Goal: Task Accomplishment & Management: Manage account settings

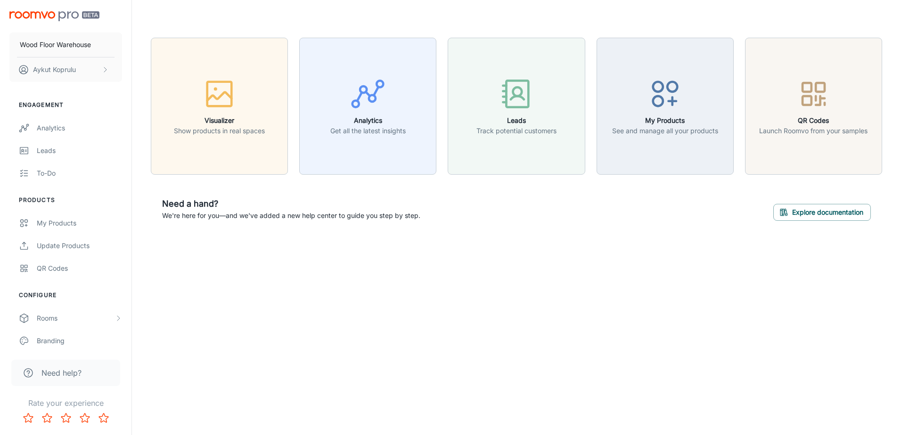
click at [294, 299] on div "Wood Floor Warehouse [PERSON_NAME] Engagement Analytics Leads To-do Products My…" at bounding box center [450, 217] width 901 height 435
click at [105, 72] on polyline "scrollable content" at bounding box center [105, 69] width 2 height 5
click at [147, 84] on li "Log out" at bounding box center [147, 85] width 50 height 16
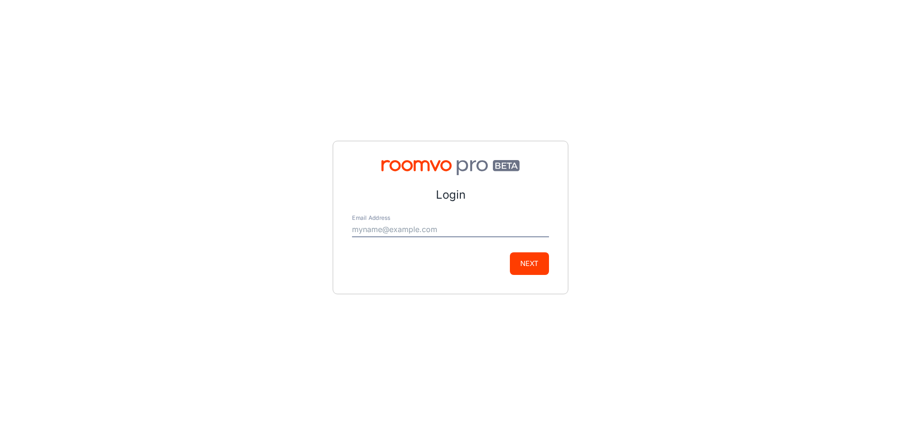
click at [495, 230] on input "Email Address" at bounding box center [450, 229] width 197 height 15
click at [0, 435] on com-1password-button at bounding box center [0, 435] width 0 height 0
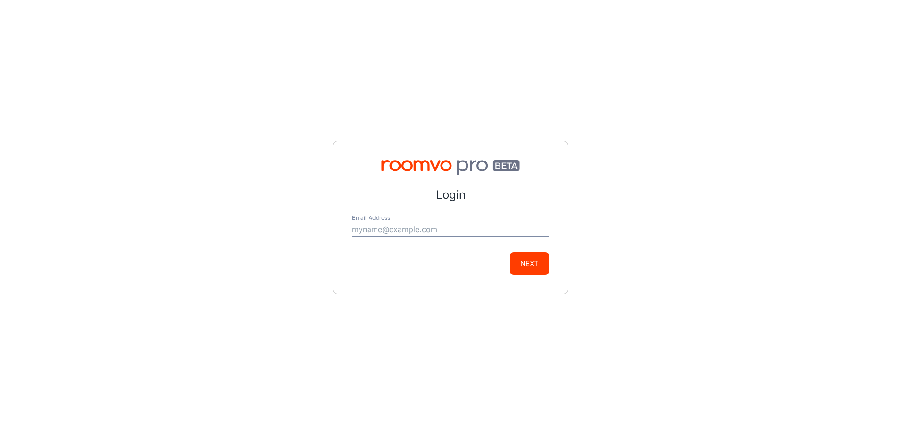
click at [0, 435] on com-1password-button at bounding box center [0, 435] width 0 height 0
click at [468, 230] on input "Email Address" at bounding box center [450, 229] width 197 height 15
type input "[EMAIL_ADDRESS][DOMAIN_NAME]"
click at [519, 264] on button "Next" at bounding box center [529, 264] width 39 height 23
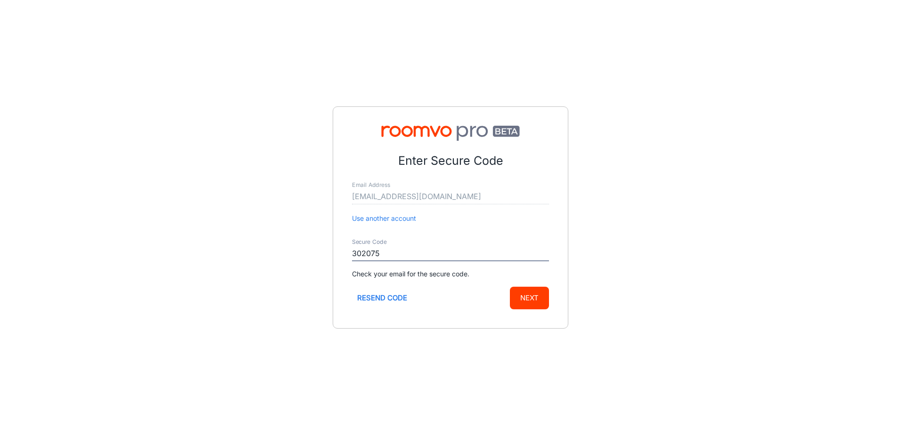
type input "302075"
click at [537, 300] on button "Next" at bounding box center [529, 298] width 39 height 23
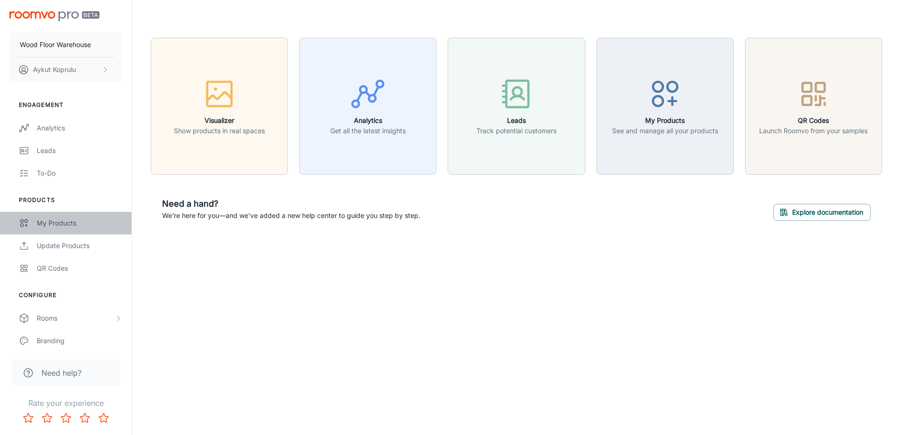
click at [69, 222] on div "My Products" at bounding box center [79, 223] width 85 height 10
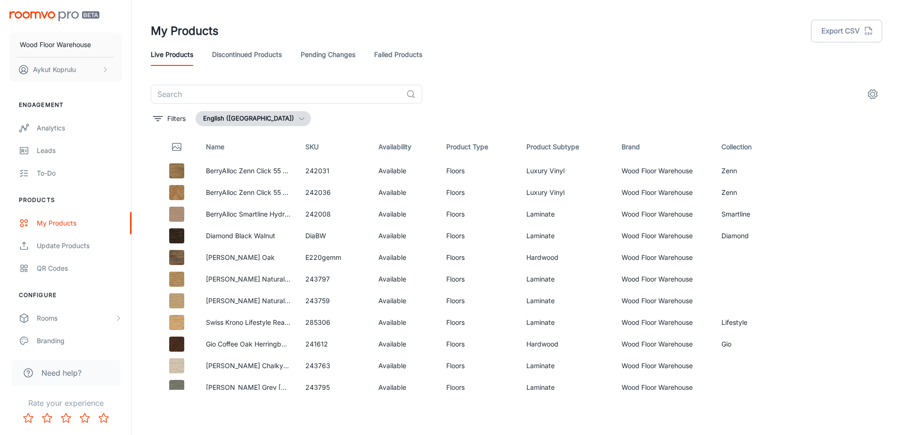
click at [247, 53] on link "Discontinued Products" at bounding box center [247, 54] width 70 height 23
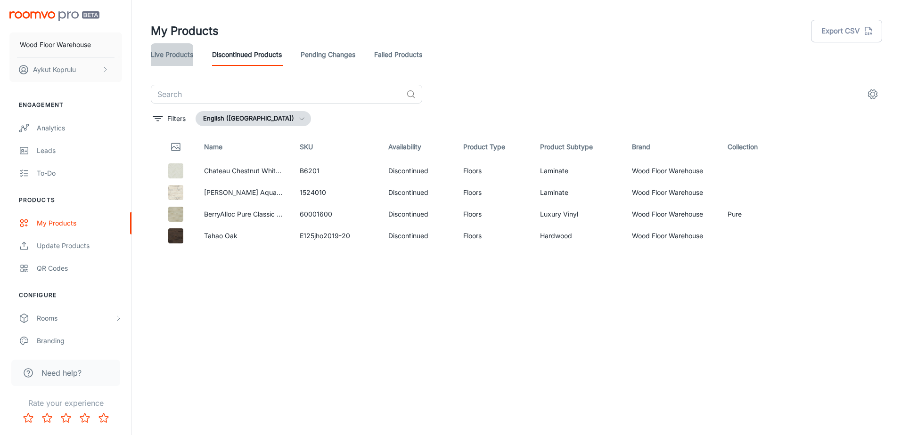
click at [187, 57] on link "Live Products" at bounding box center [172, 54] width 42 height 23
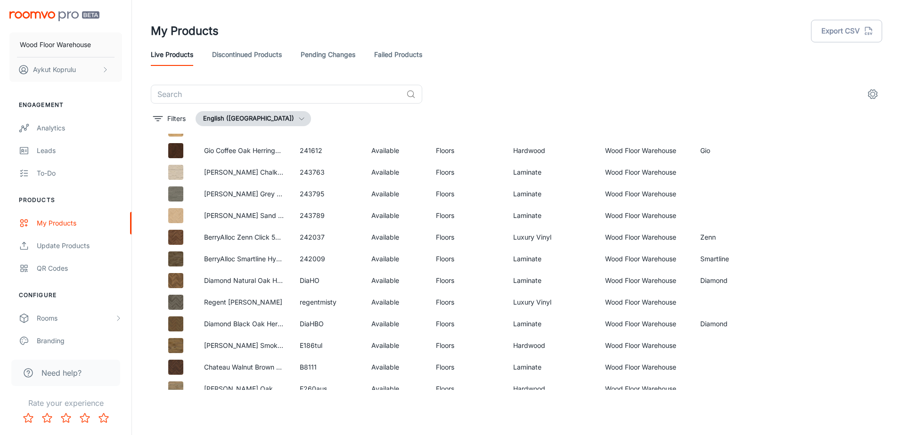
scroll to position [94, 0]
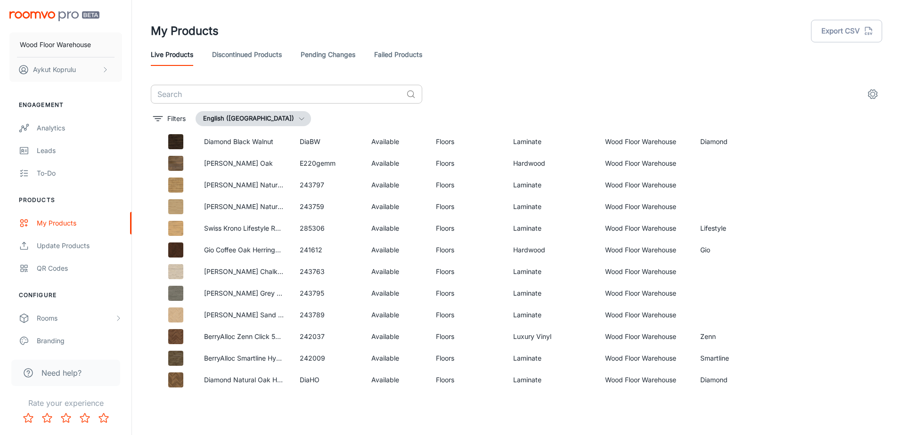
click at [195, 93] on input "text" at bounding box center [277, 94] width 252 height 19
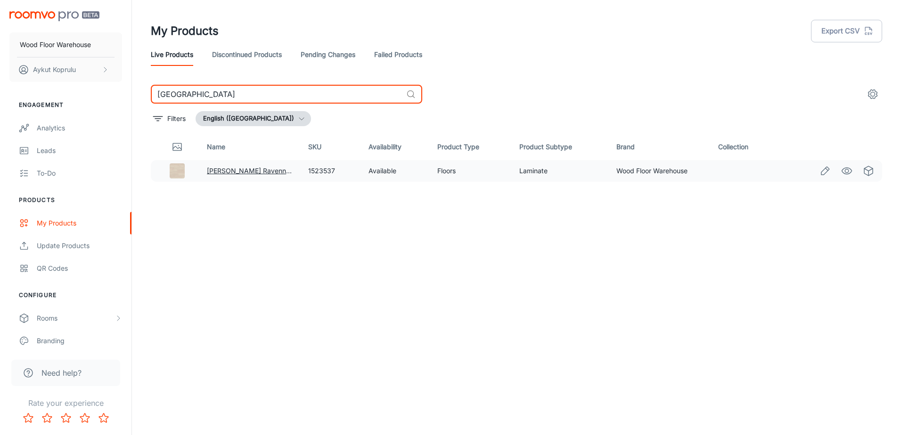
type input "[GEOGRAPHIC_DATA]"
click at [238, 169] on link "[PERSON_NAME] Ravenna Oak" at bounding box center [256, 171] width 98 height 8
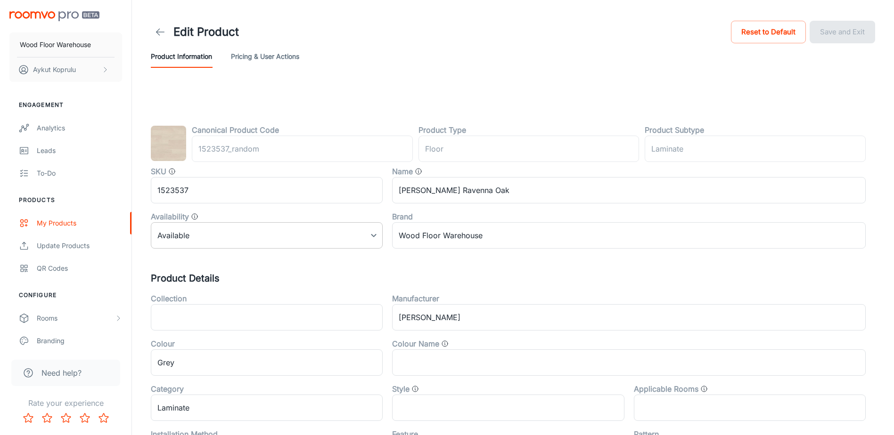
click at [226, 236] on body "Wood Floor Warehouse [PERSON_NAME] Engagement Analytics Leads To-do Products My…" at bounding box center [447, 217] width 894 height 435
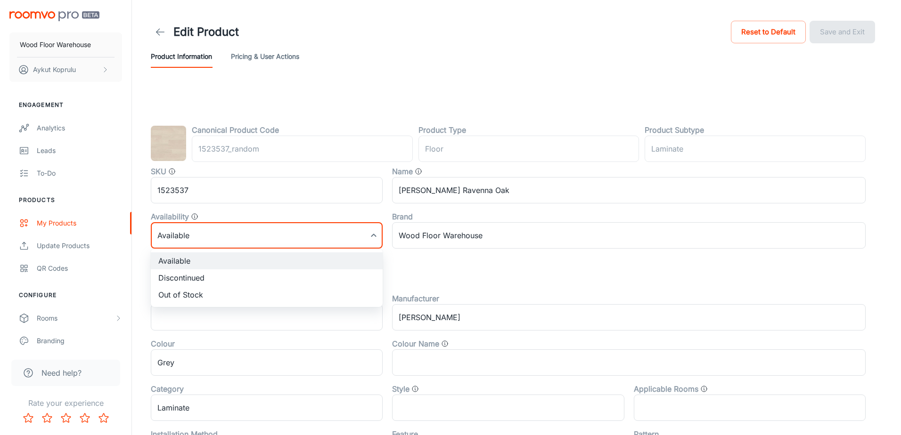
click at [207, 283] on li "Discontinued" at bounding box center [267, 277] width 232 height 17
type input "1"
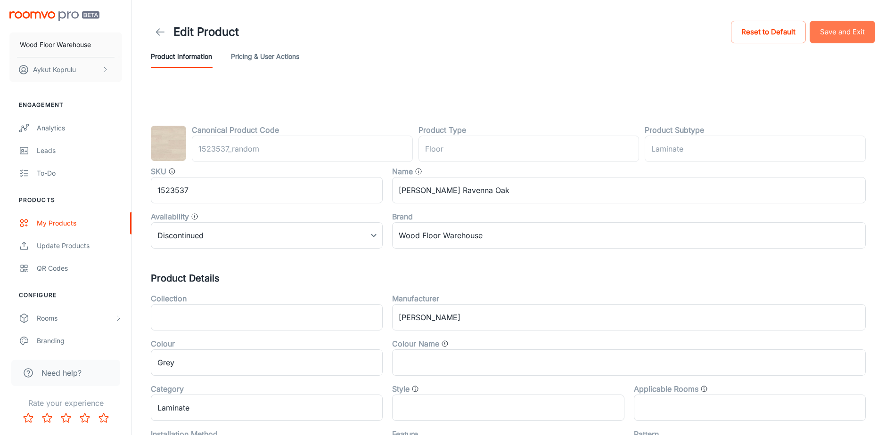
click at [852, 30] on button "Save and Exit" at bounding box center [841, 32] width 65 height 23
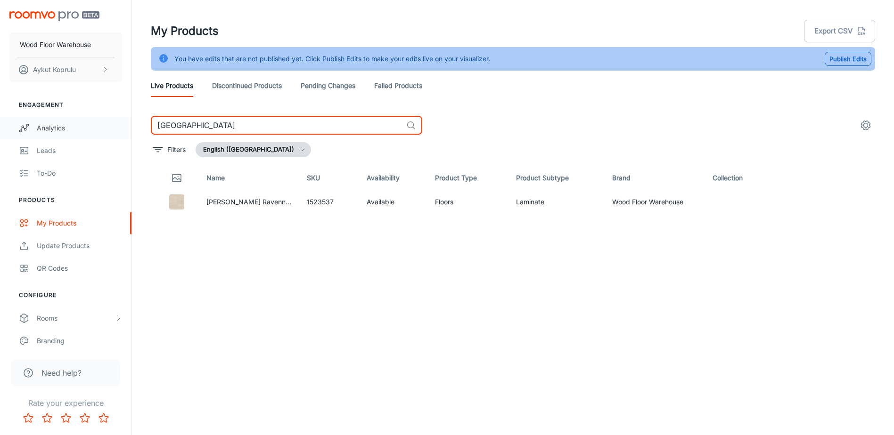
drag, startPoint x: 230, startPoint y: 127, endPoint x: 94, endPoint y: 135, distance: 136.4
click at [96, 135] on div "Wood Floor Warehouse [PERSON_NAME] Engagement Analytics Leads To-do Products My…" at bounding box center [447, 229] width 894 height 459
type input "dimas"
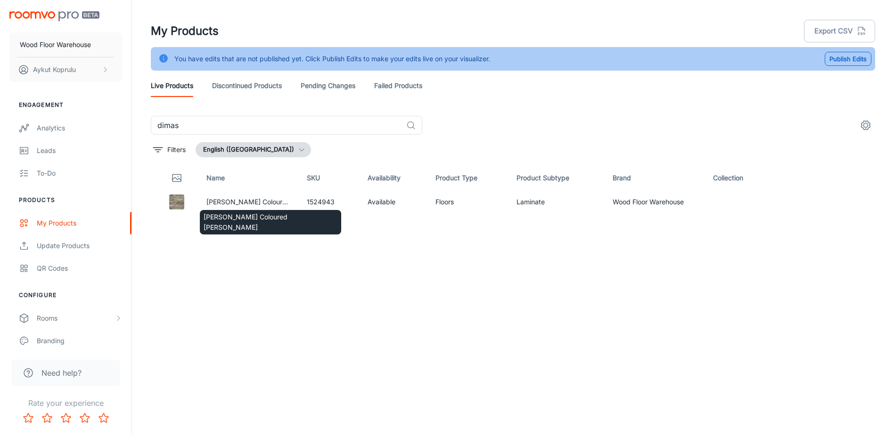
click at [233, 205] on div "[PERSON_NAME] Coloured [PERSON_NAME]" at bounding box center [270, 220] width 143 height 32
click at [234, 202] on link "[PERSON_NAME] Coloured [PERSON_NAME]" at bounding box center [276, 202] width 140 height 8
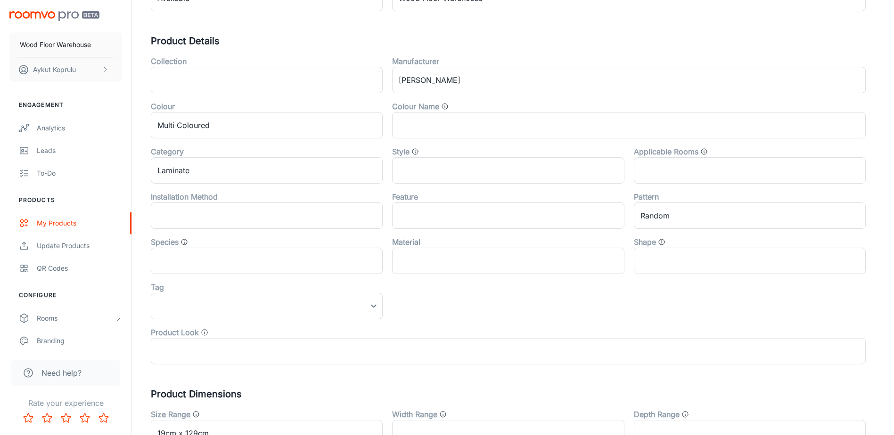
scroll to position [215, 0]
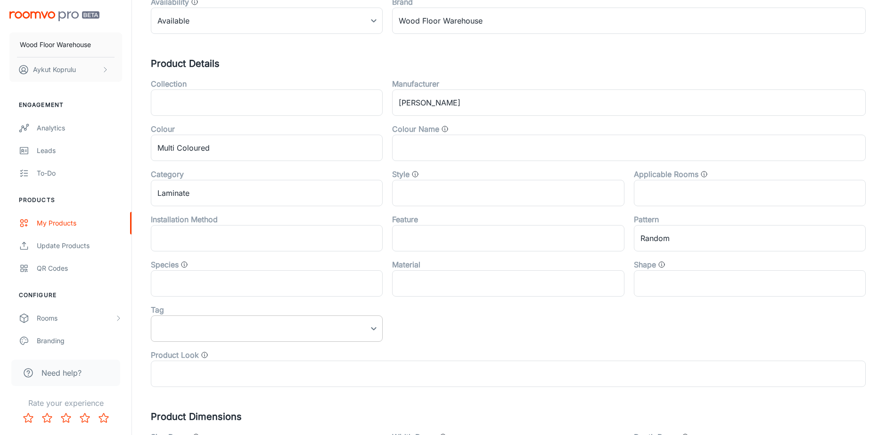
click at [374, 220] on body "Wood Floor Warehouse [PERSON_NAME] Engagement Analytics Leads To-do Products My…" at bounding box center [447, 2] width 894 height 435
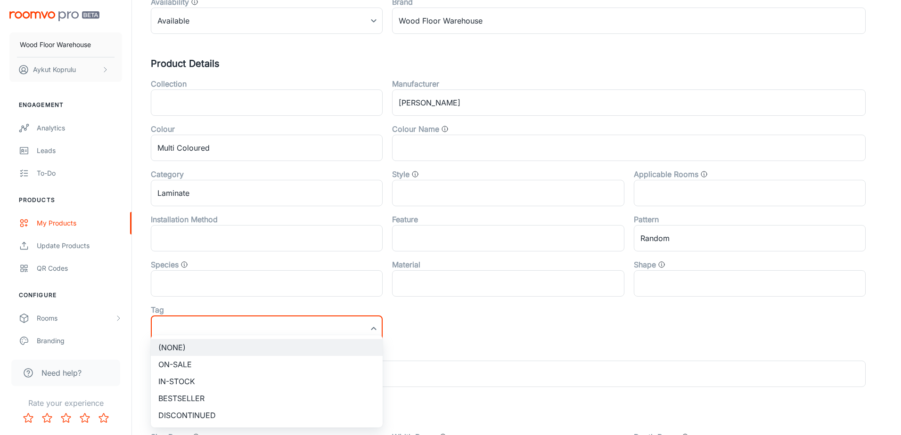
click at [374, 327] on div at bounding box center [450, 217] width 901 height 435
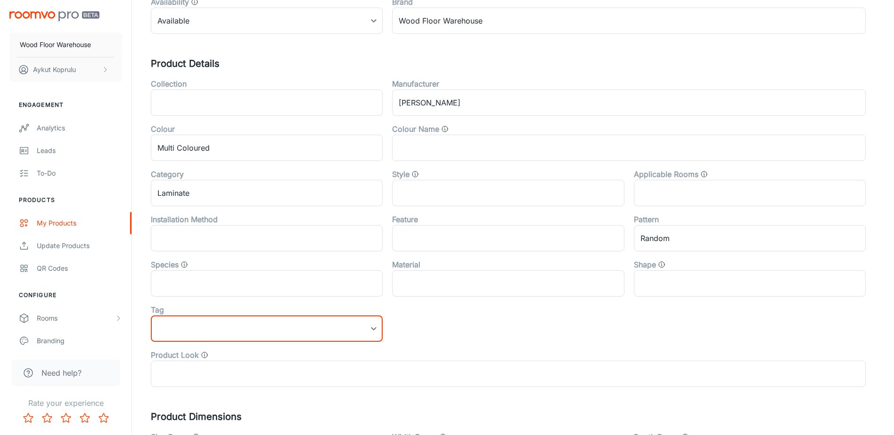
click at [418, 326] on div "Collection ​ Manufacturer [PERSON_NAME] ​ Colour Multi Coloured ​ Colour Name ​…" at bounding box center [503, 229] width 724 height 317
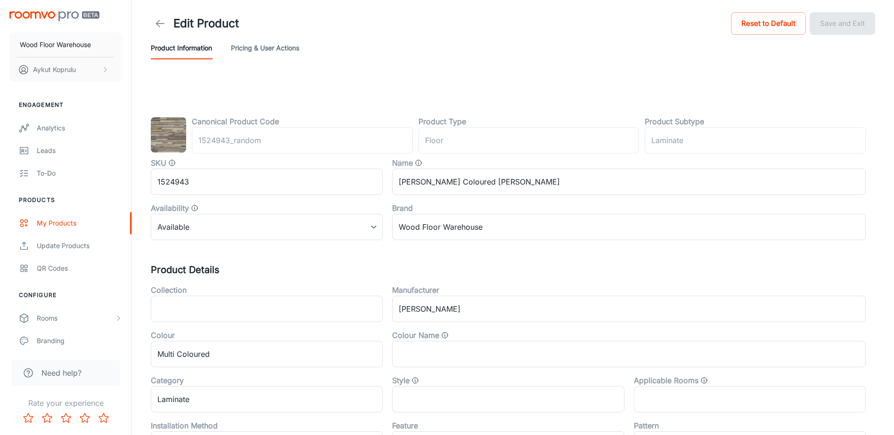
scroll to position [0, 0]
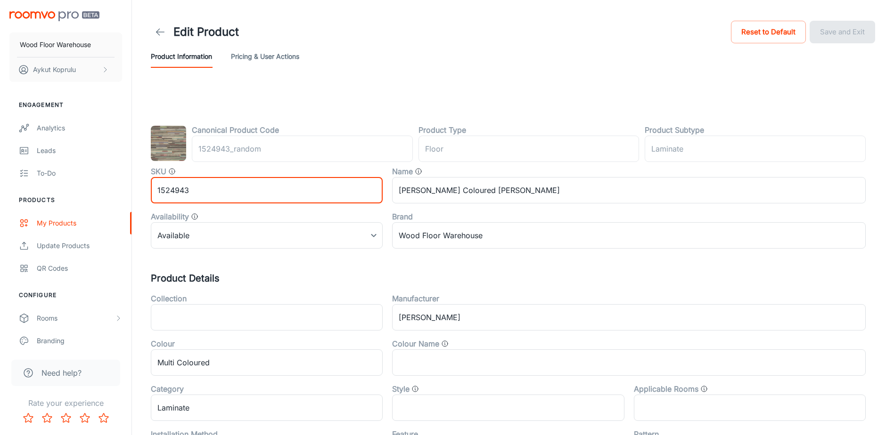
drag, startPoint x: 191, startPoint y: 196, endPoint x: 154, endPoint y: 198, distance: 37.3
click at [162, 198] on input "1524943" at bounding box center [267, 190] width 232 height 26
click at [201, 193] on input "1524943" at bounding box center [267, 190] width 232 height 26
drag, startPoint x: 204, startPoint y: 189, endPoint x: 147, endPoint y: 190, distance: 56.1
click at [147, 190] on div "SKU 1524943 ​" at bounding box center [261, 180] width 241 height 45
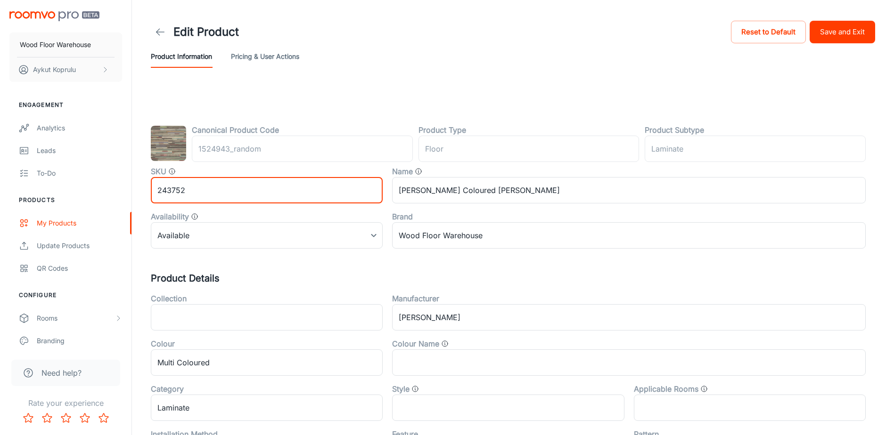
type input "243752"
click at [187, 167] on div "SKU" at bounding box center [267, 171] width 232 height 11
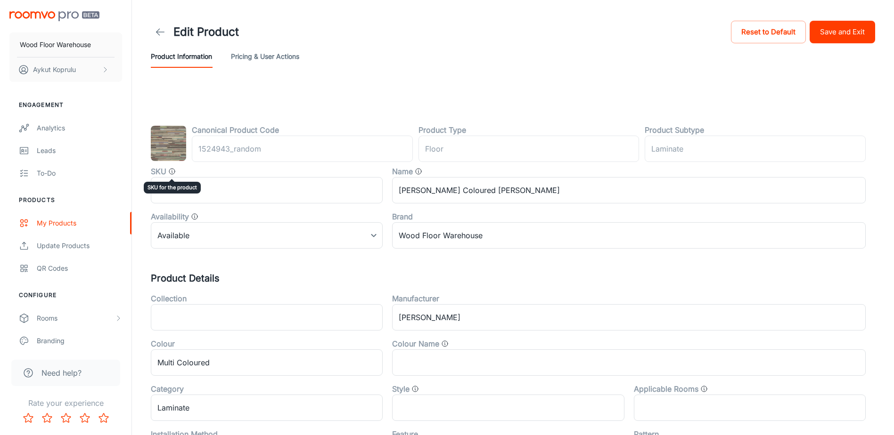
click at [171, 171] on icon "SKU for the product" at bounding box center [172, 172] width 8 height 8
click at [135, 204] on div "Edit Product Reset to Default Save and Exit Product Information Pricing & User …" at bounding box center [513, 372] width 762 height 744
click at [836, 29] on button "Save and Exit" at bounding box center [841, 32] width 65 height 23
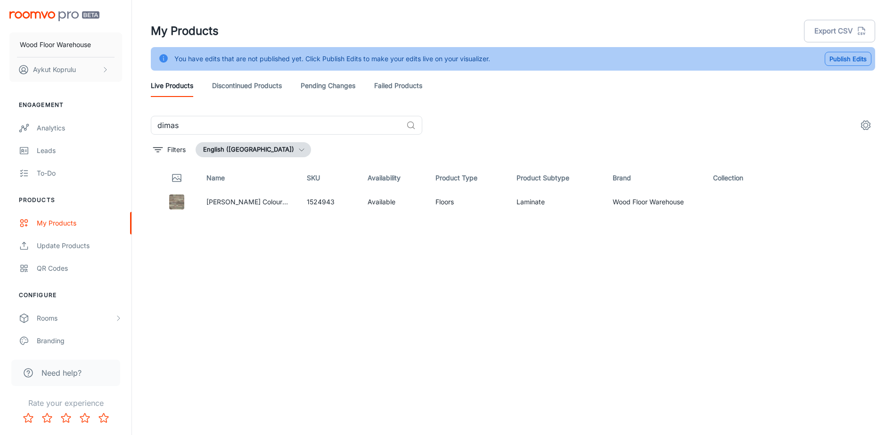
click at [846, 58] on button "Publish Edits" at bounding box center [847, 59] width 47 height 14
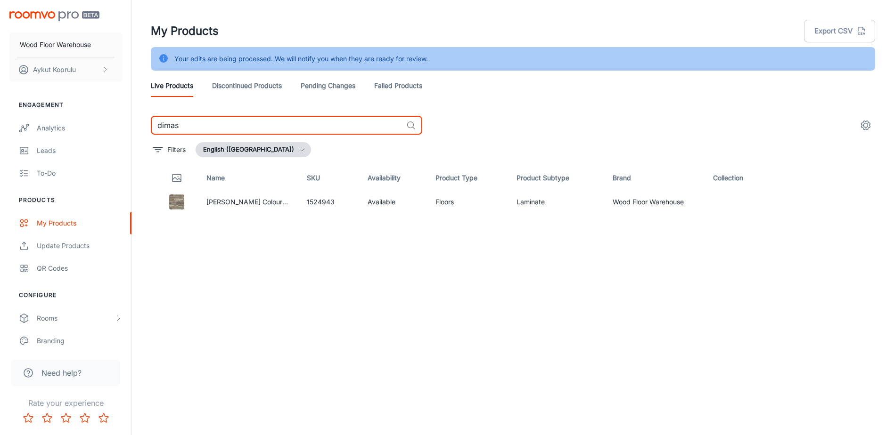
drag, startPoint x: 186, startPoint y: 126, endPoint x: 144, endPoint y: 136, distance: 43.5
click at [144, 136] on div "dimas ​ Filters English ([GEOGRAPHIC_DATA]) Name SKU Availability Product Type …" at bounding box center [512, 268] width 747 height 305
type input "[PERSON_NAME]"
click at [232, 203] on link "[PERSON_NAME]" at bounding box center [234, 202] width 54 height 8
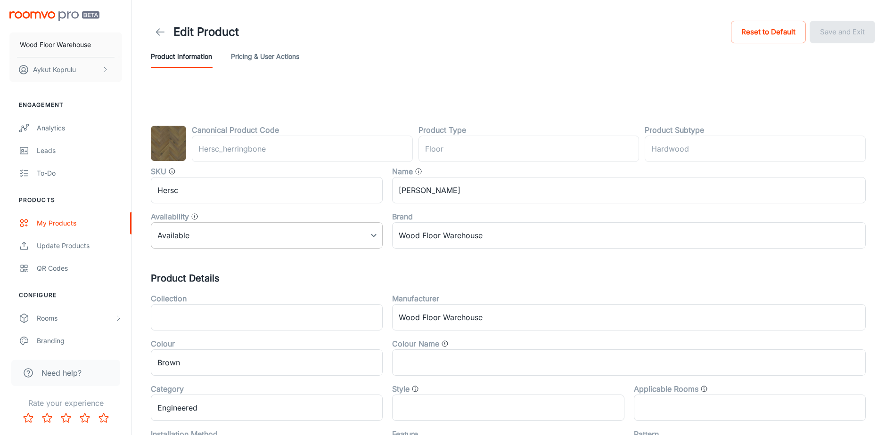
click at [223, 227] on body "Wood Floor Warehouse [PERSON_NAME] Engagement Analytics Leads To-do Products My…" at bounding box center [447, 217] width 894 height 435
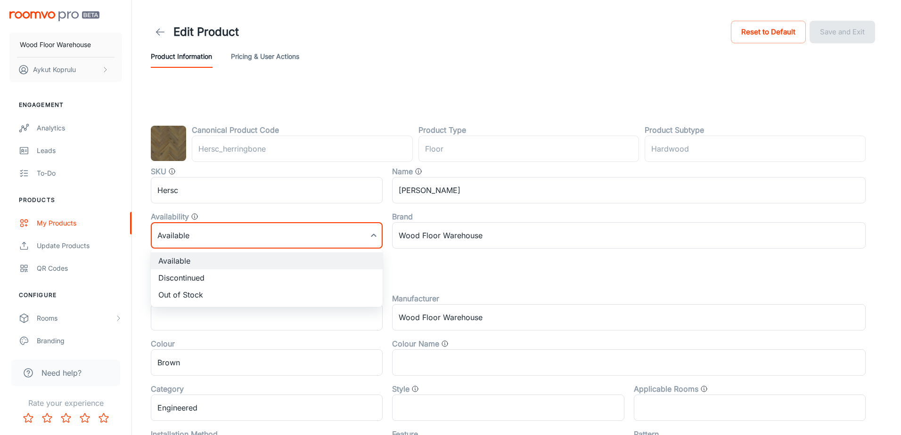
click at [190, 279] on li "Discontinued" at bounding box center [267, 277] width 232 height 17
type input "1"
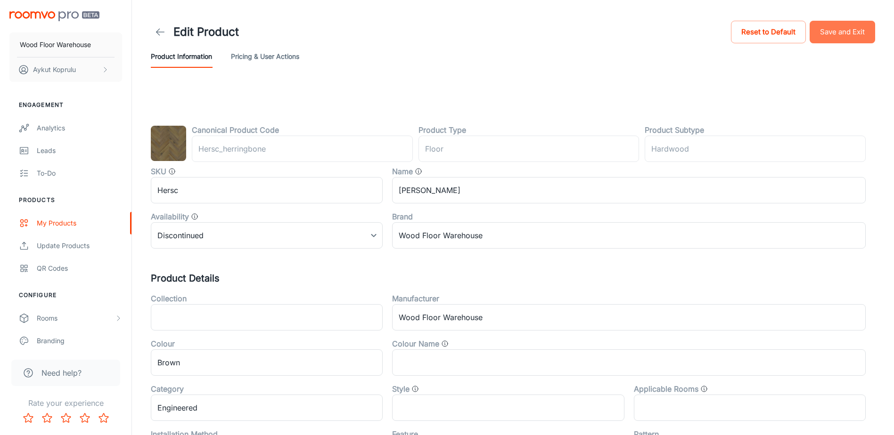
click at [842, 33] on button "Save and Exit" at bounding box center [841, 32] width 65 height 23
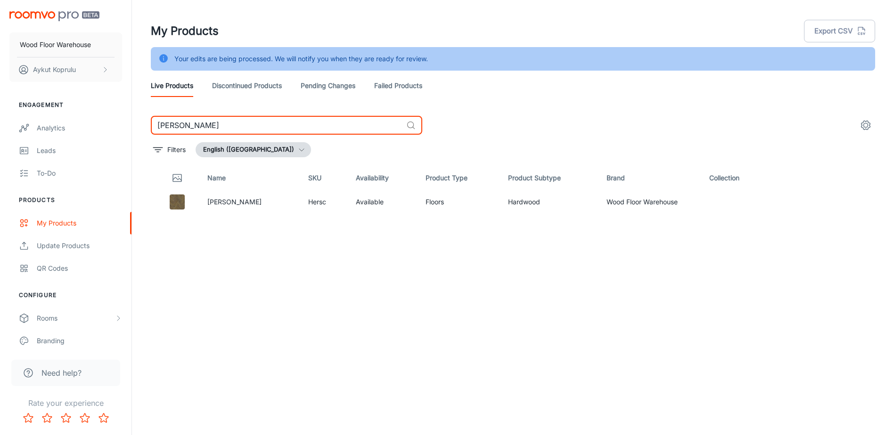
drag, startPoint x: 179, startPoint y: 124, endPoint x: 153, endPoint y: 128, distance: 26.7
click at [153, 128] on input "[PERSON_NAME]" at bounding box center [277, 125] width 252 height 19
click at [192, 127] on input "[PERSON_NAME]" at bounding box center [277, 125] width 252 height 19
click at [195, 125] on input "[PERSON_NAME]" at bounding box center [277, 125] width 252 height 19
drag, startPoint x: 195, startPoint y: 125, endPoint x: 140, endPoint y: 128, distance: 55.2
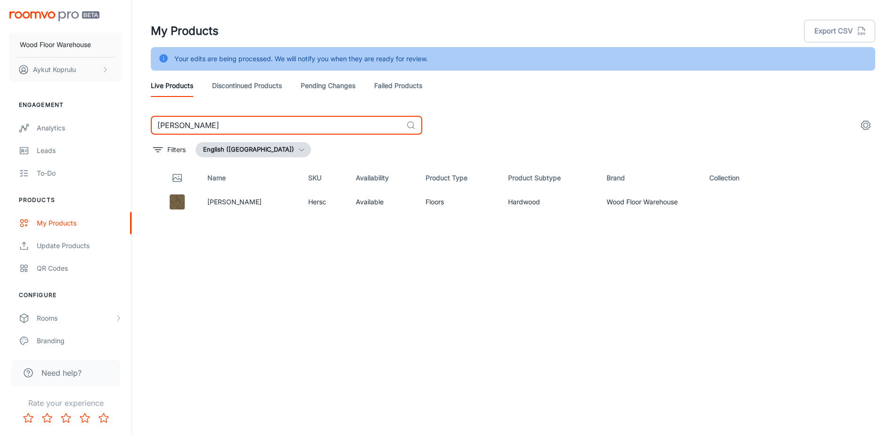
click at [140, 127] on div "[PERSON_NAME] ​ Filters English ([GEOGRAPHIC_DATA]) Name SKU Availability Produ…" at bounding box center [512, 268] width 747 height 305
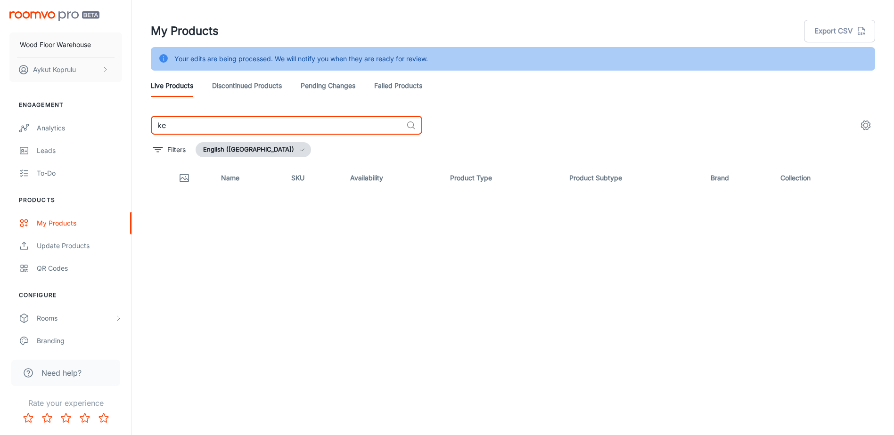
type input "k"
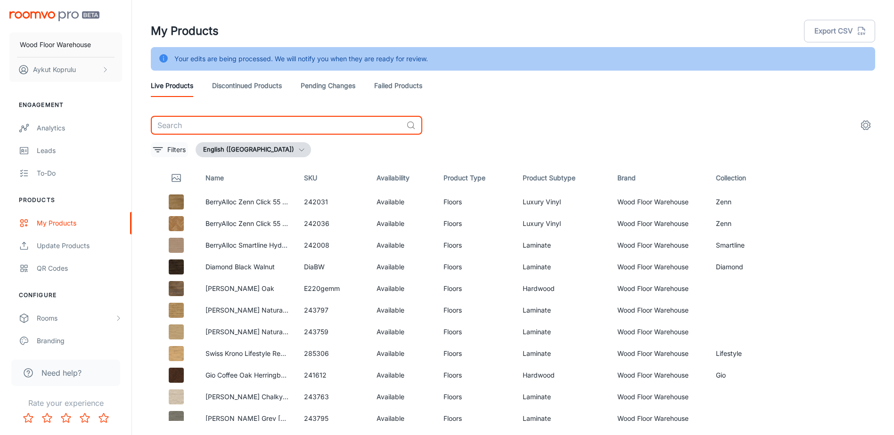
click at [177, 148] on p "Filters" at bounding box center [176, 150] width 18 height 10
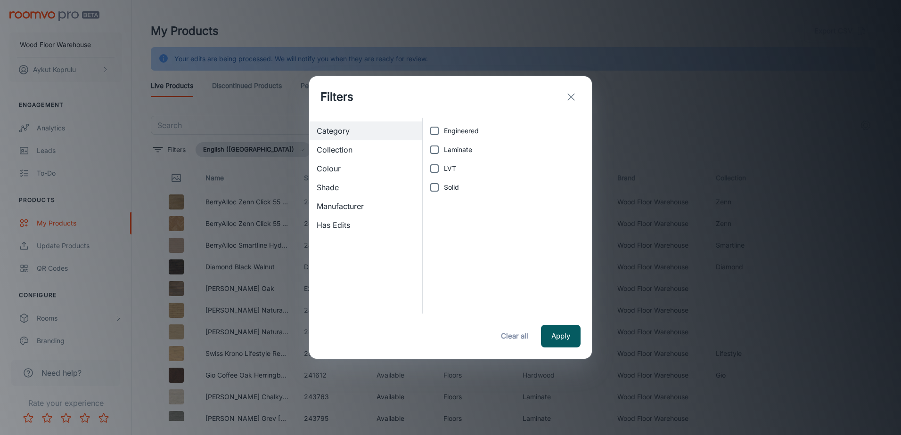
click at [444, 145] on span "Laminate" at bounding box center [458, 150] width 28 height 10
click at [444, 145] on input "Laminate" at bounding box center [434, 149] width 19 height 19
checkbox input "true"
click at [556, 335] on button "Apply" at bounding box center [561, 336] width 40 height 23
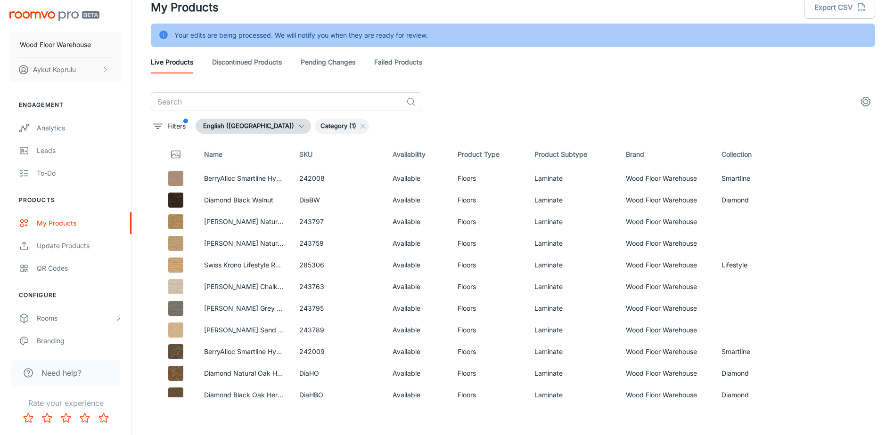
click at [868, 99] on icon "settings" at bounding box center [865, 102] width 9 height 9
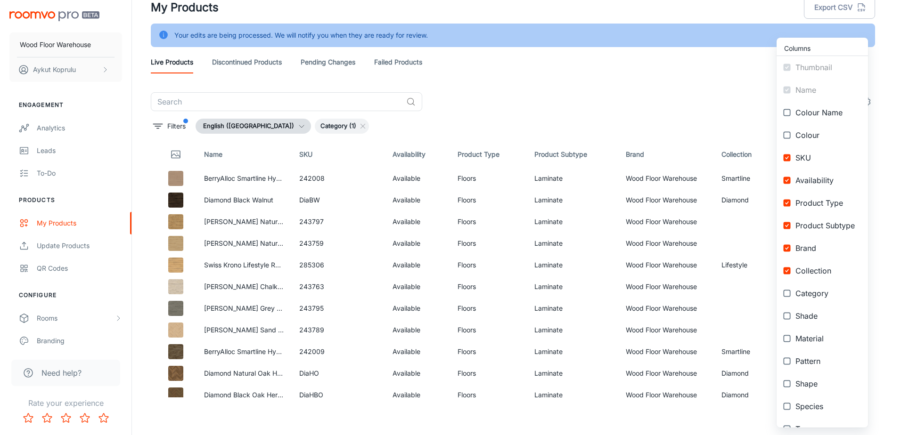
click at [881, 100] on div at bounding box center [450, 217] width 901 height 435
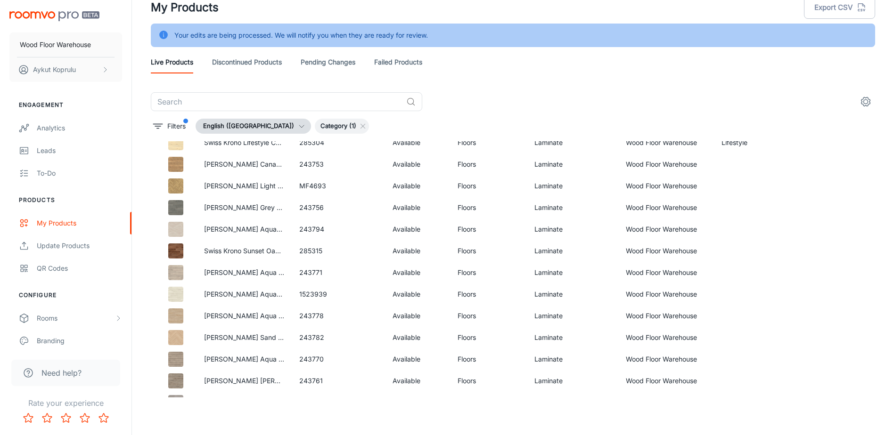
scroll to position [564, 0]
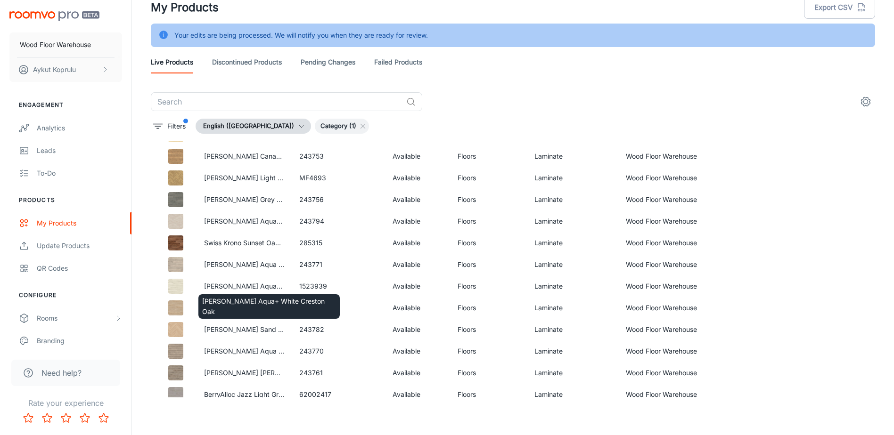
click at [251, 288] on div "[PERSON_NAME] Aqua+ White Creston Oak" at bounding box center [268, 304] width 143 height 32
click at [251, 286] on link "[PERSON_NAME] Aqua+ White Creston Oak" at bounding box center [272, 286] width 137 height 8
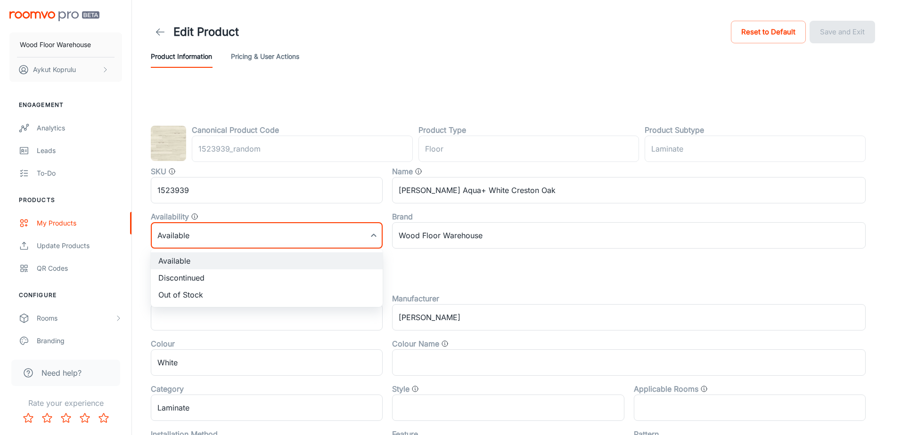
click at [226, 242] on body "Wood Floor Warehouse [PERSON_NAME] Engagement Analytics Leads To-do Products My…" at bounding box center [450, 217] width 901 height 435
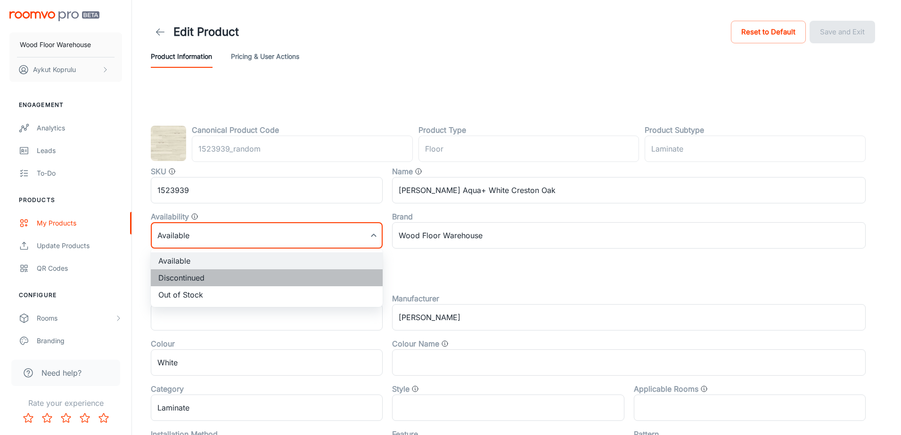
click at [219, 275] on li "Discontinued" at bounding box center [267, 277] width 232 height 17
type input "1"
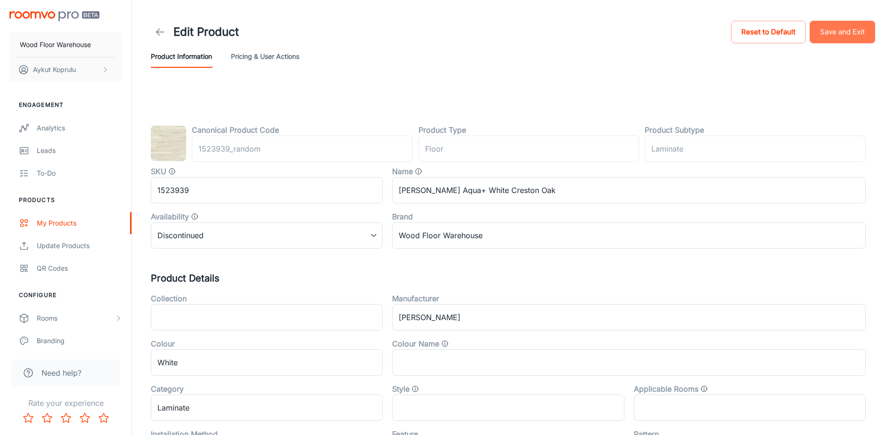
click at [855, 32] on button "Save and Exit" at bounding box center [841, 32] width 65 height 23
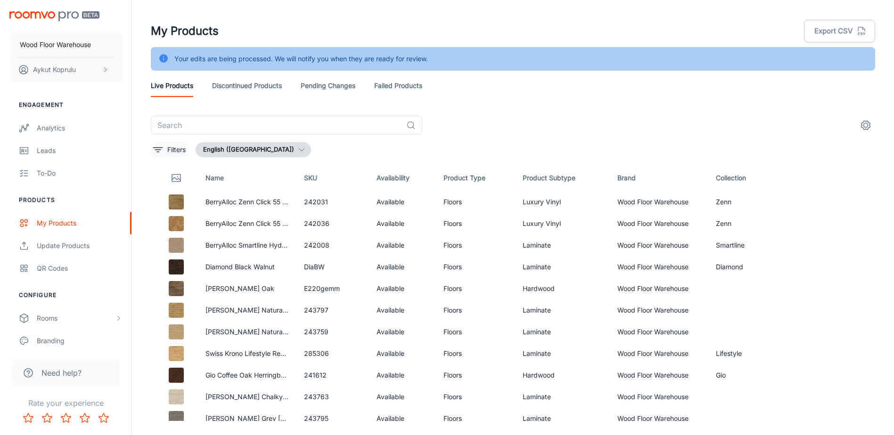
click at [177, 150] on p "Filters" at bounding box center [176, 150] width 18 height 10
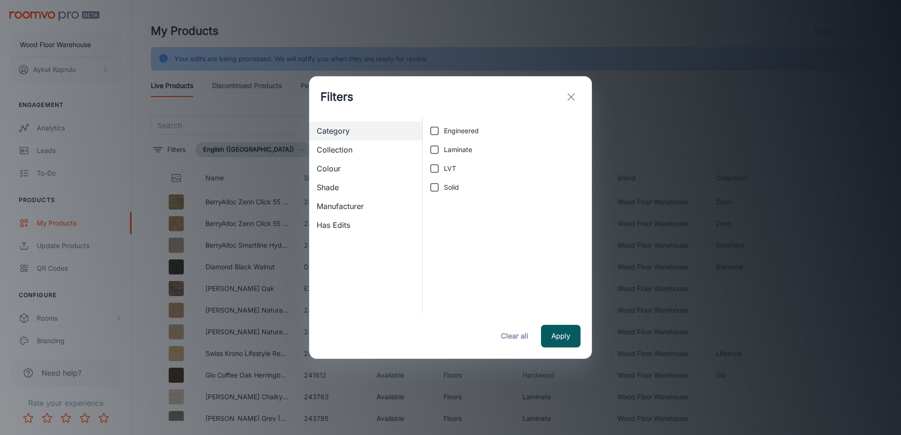
click at [450, 152] on span "Laminate" at bounding box center [458, 150] width 28 height 10
click at [444, 152] on input "Laminate" at bounding box center [434, 149] width 19 height 19
checkbox input "true"
click at [564, 337] on button "Apply" at bounding box center [561, 336] width 40 height 23
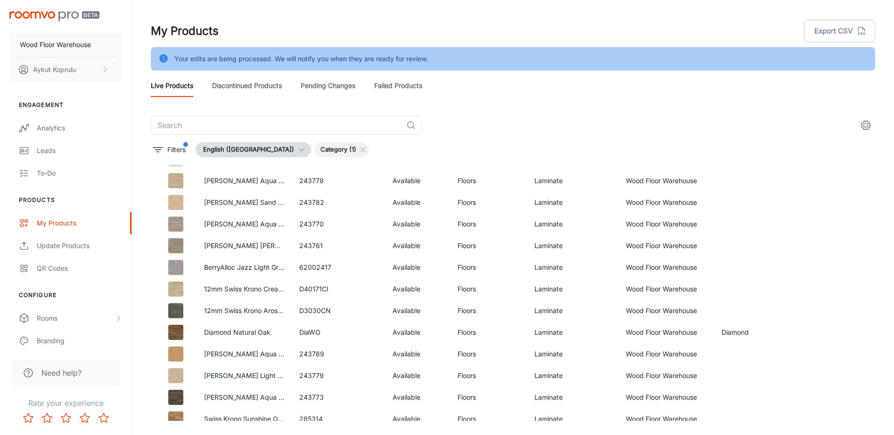
scroll to position [731, 0]
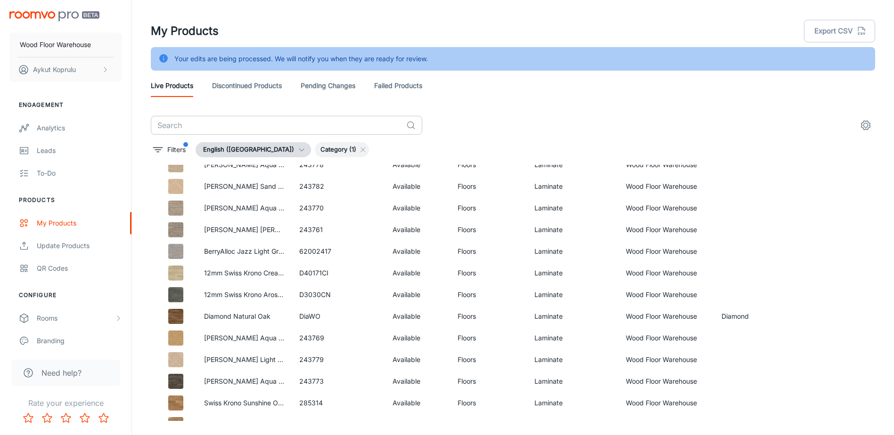
click at [213, 125] on input "text" at bounding box center [277, 125] width 252 height 19
type input "gyant"
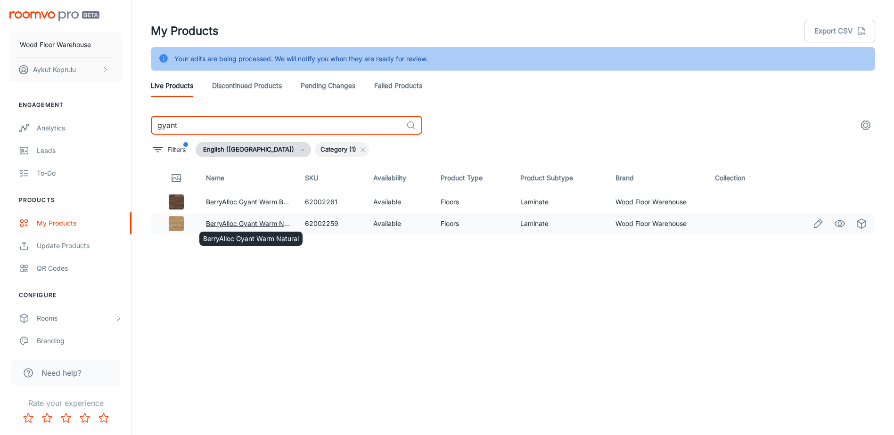
click at [249, 223] on link "BerryAlloc Gyant Warm Natural" at bounding box center [254, 224] width 96 height 8
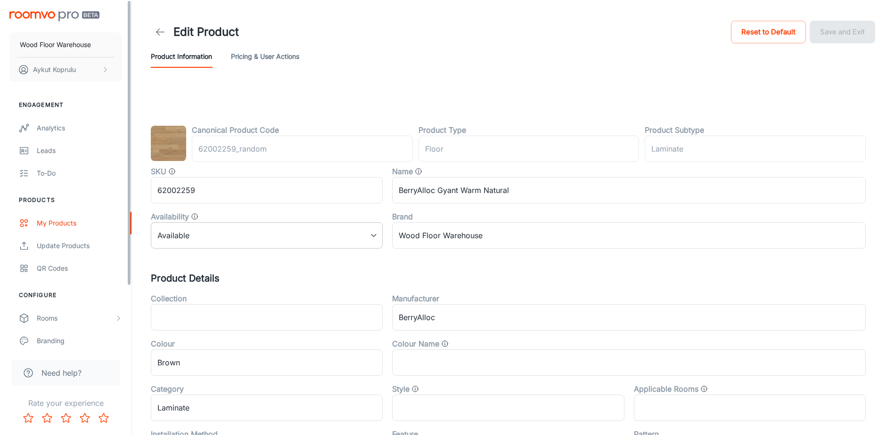
click at [215, 231] on body "Wood Floor Warehouse [PERSON_NAME] Engagement Analytics Leads To-do Products My…" at bounding box center [447, 217] width 894 height 435
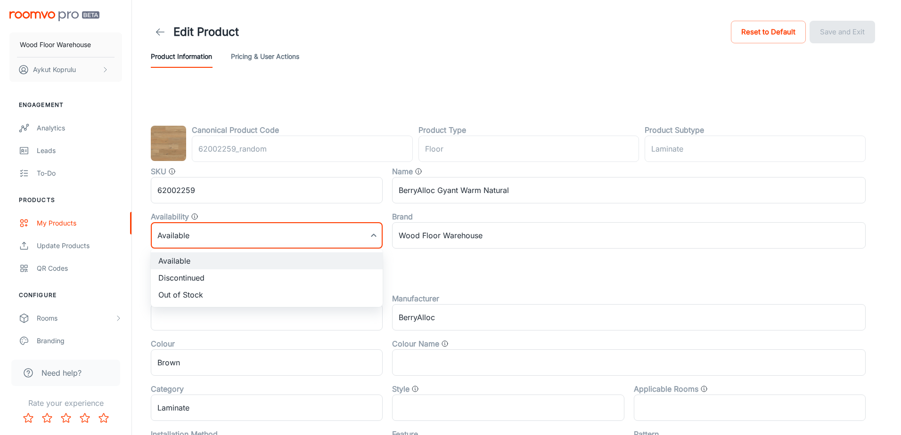
click at [187, 280] on li "Discontinued" at bounding box center [267, 277] width 232 height 17
type input "1"
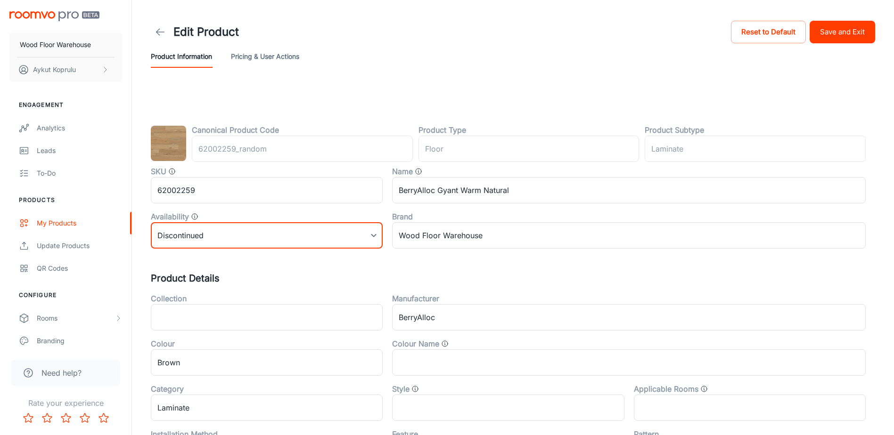
click at [840, 34] on button "Save and Exit" at bounding box center [841, 32] width 65 height 23
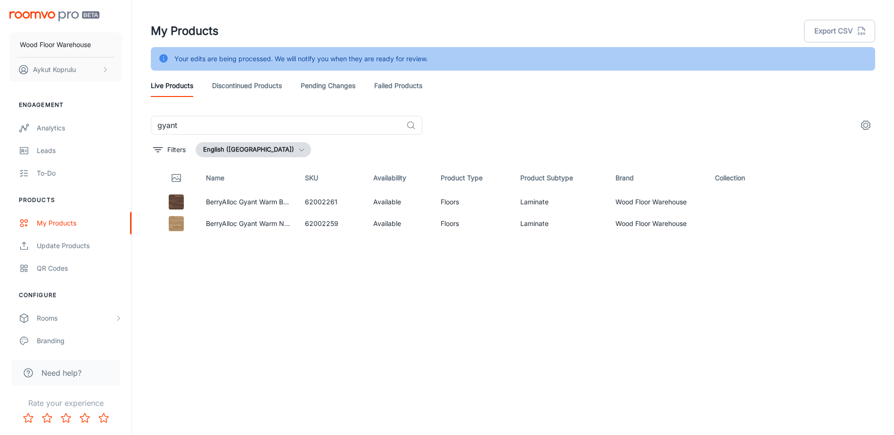
click at [256, 88] on link "Discontinued Products" at bounding box center [247, 85] width 70 height 23
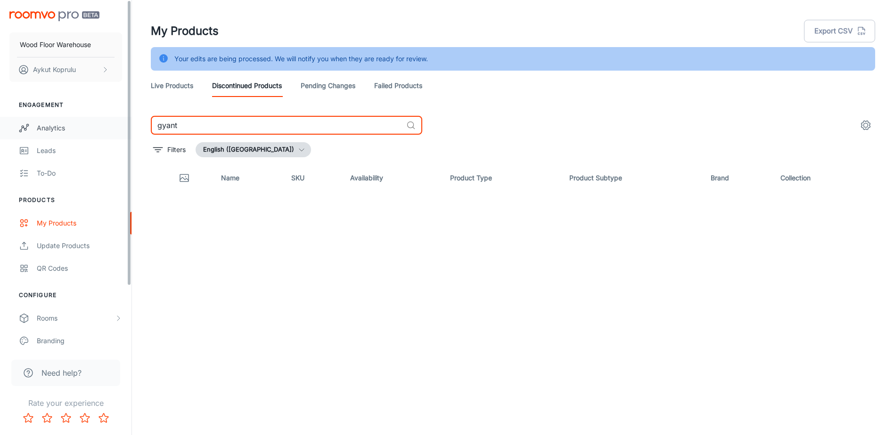
drag, startPoint x: 164, startPoint y: 126, endPoint x: 95, endPoint y: 125, distance: 69.3
click at [96, 126] on div "Wood Floor Warehouse [PERSON_NAME] Engagement Analytics Leads To-do Products My…" at bounding box center [447, 229] width 894 height 459
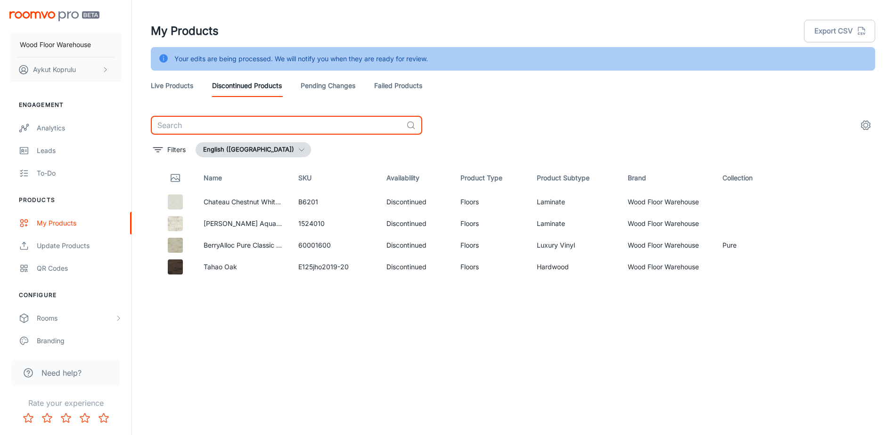
click at [178, 90] on link "Live Products" at bounding box center [172, 85] width 42 height 23
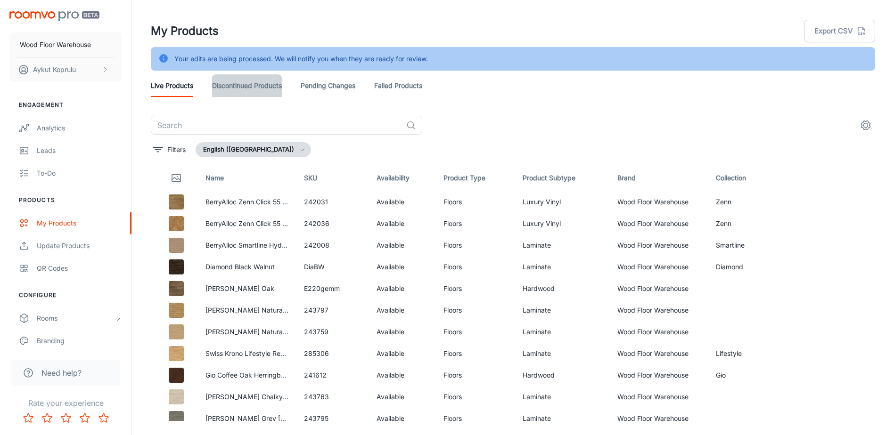
click at [241, 91] on link "Discontinued Products" at bounding box center [247, 85] width 70 height 23
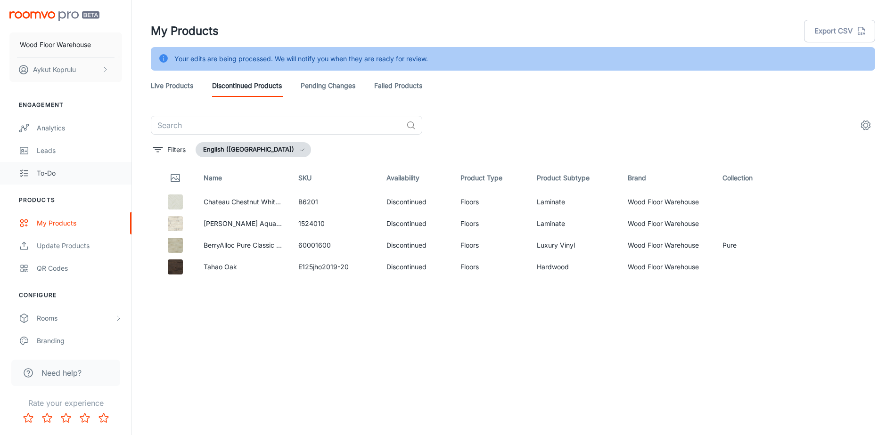
click at [42, 175] on div "To-do" at bounding box center [79, 173] width 85 height 10
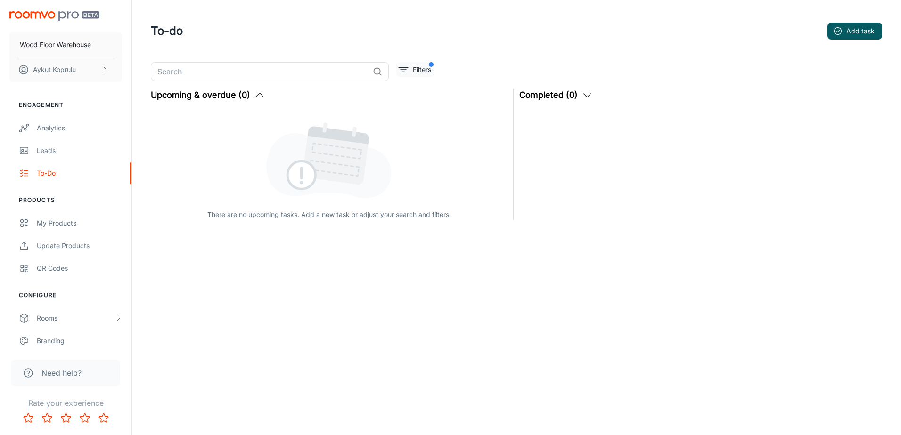
click at [426, 71] on p "Filters" at bounding box center [422, 70] width 18 height 10
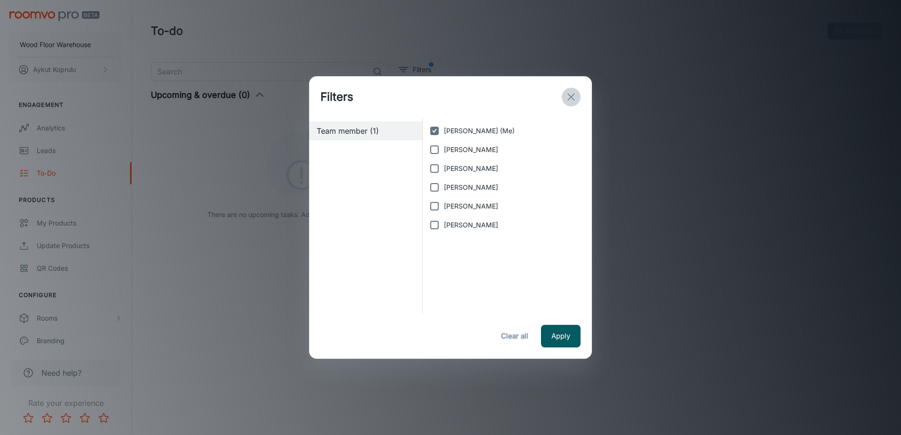
click at [574, 95] on icon "exit" at bounding box center [570, 96] width 11 height 11
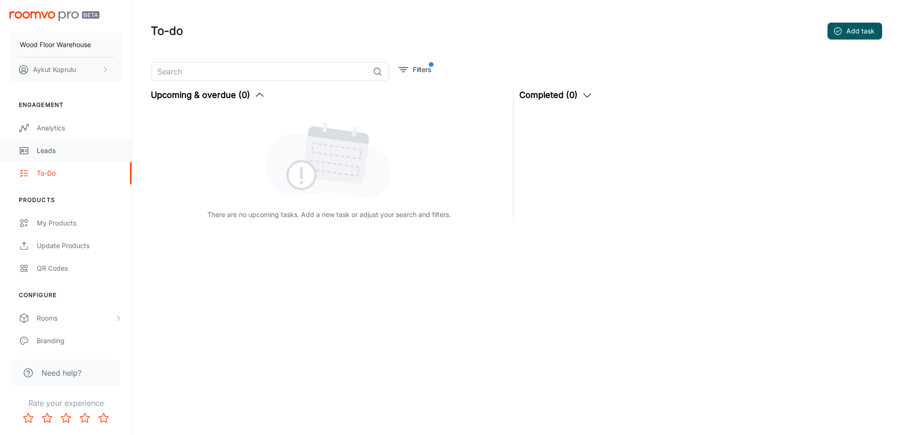
click at [49, 152] on div "Leads" at bounding box center [79, 151] width 85 height 10
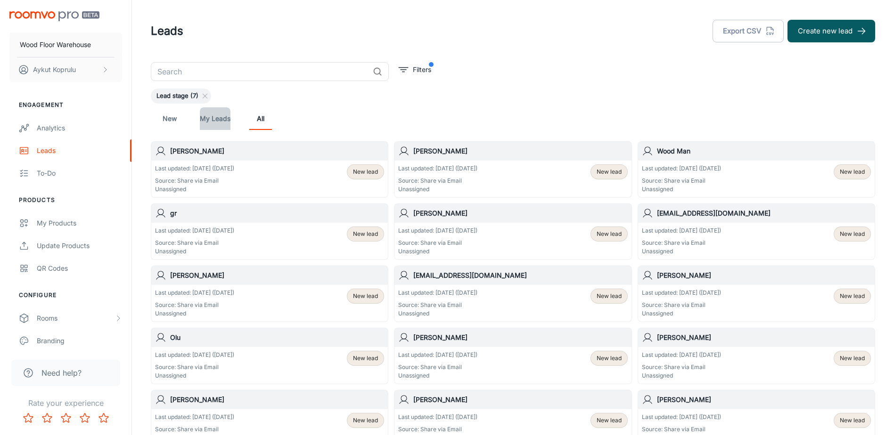
click at [213, 120] on link "My Leads" at bounding box center [215, 118] width 31 height 23
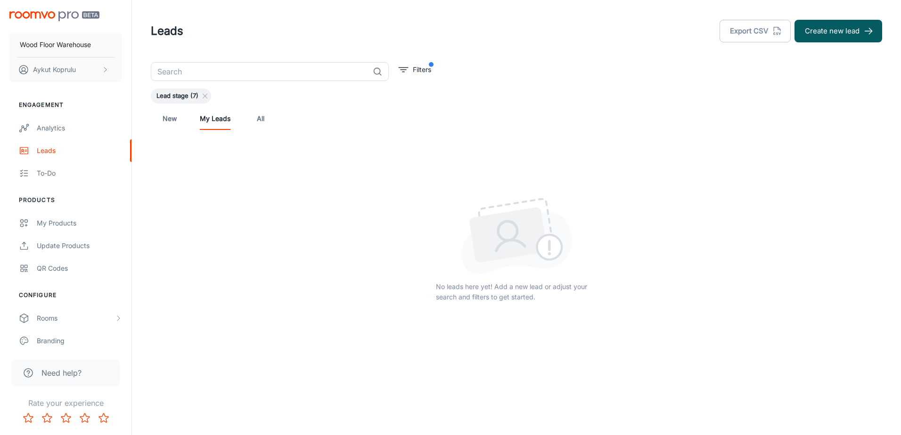
click at [168, 117] on link "New" at bounding box center [169, 118] width 23 height 23
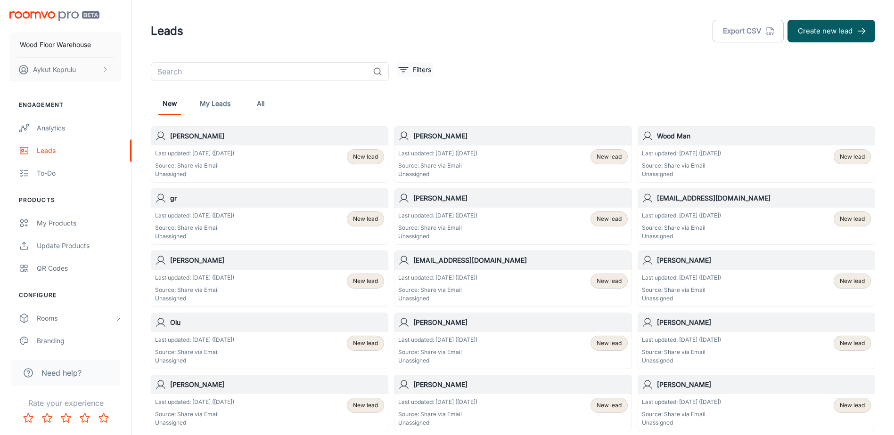
click at [423, 73] on p "Filters" at bounding box center [422, 70] width 18 height 10
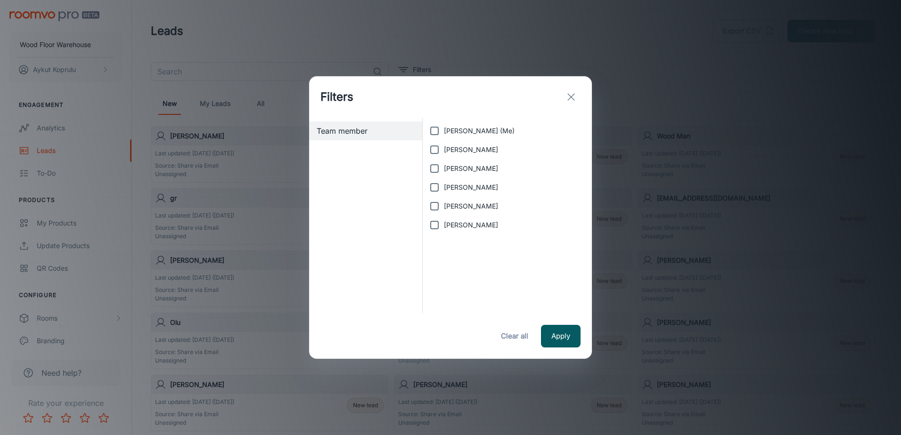
click at [570, 98] on icon "exit" at bounding box center [570, 96] width 11 height 11
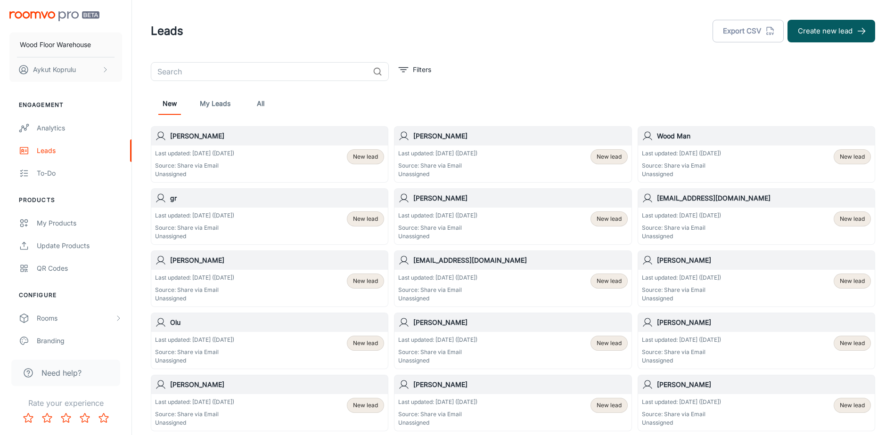
click at [198, 164] on p "Source: Share via Email" at bounding box center [194, 166] width 79 height 8
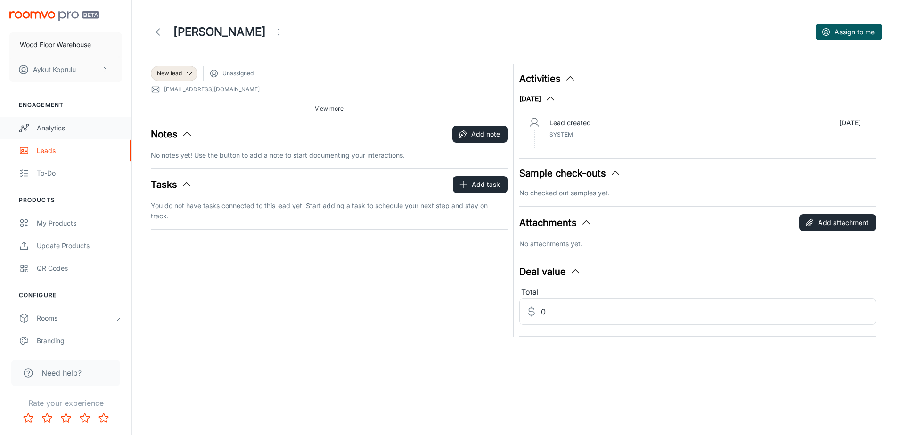
click at [43, 125] on div "Analytics" at bounding box center [79, 128] width 85 height 10
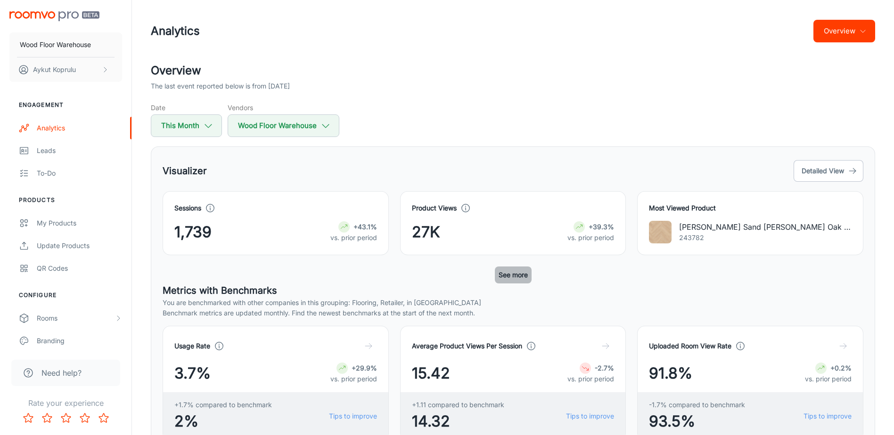
click at [509, 273] on button "See more" at bounding box center [513, 275] width 37 height 17
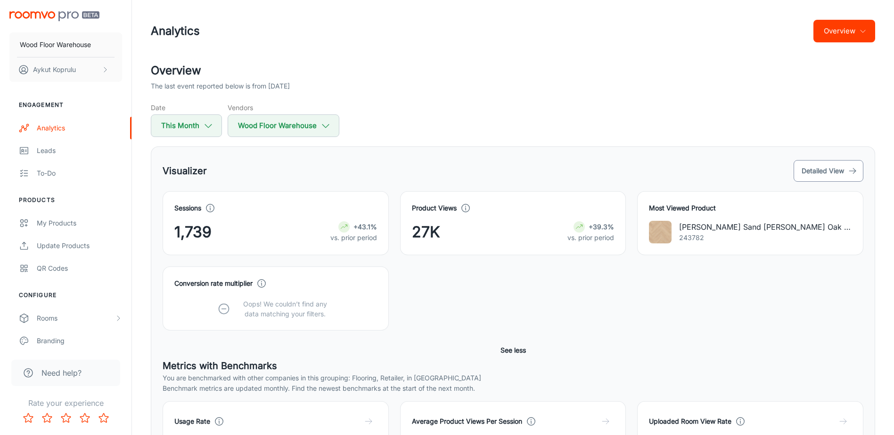
click at [811, 173] on button "Detailed View" at bounding box center [828, 171] width 70 height 22
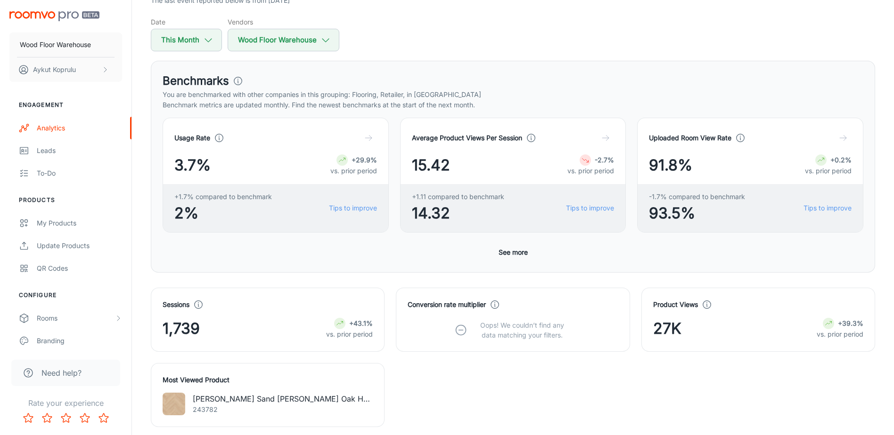
scroll to position [73, 0]
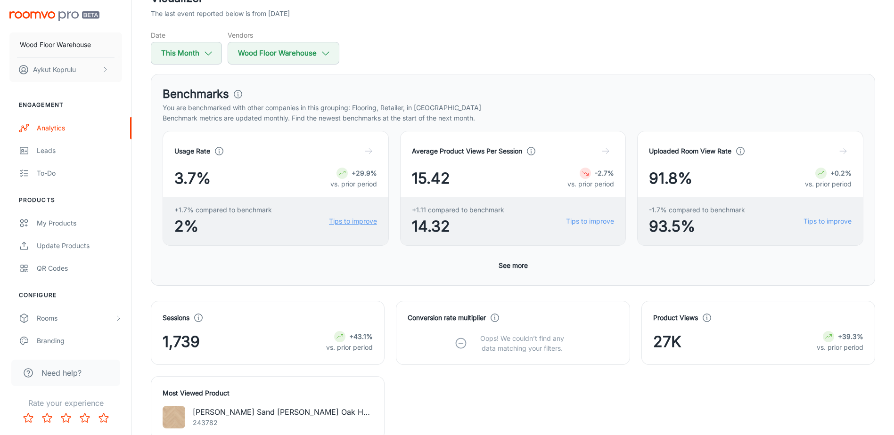
click at [354, 223] on link "Tips to improve" at bounding box center [353, 221] width 48 height 10
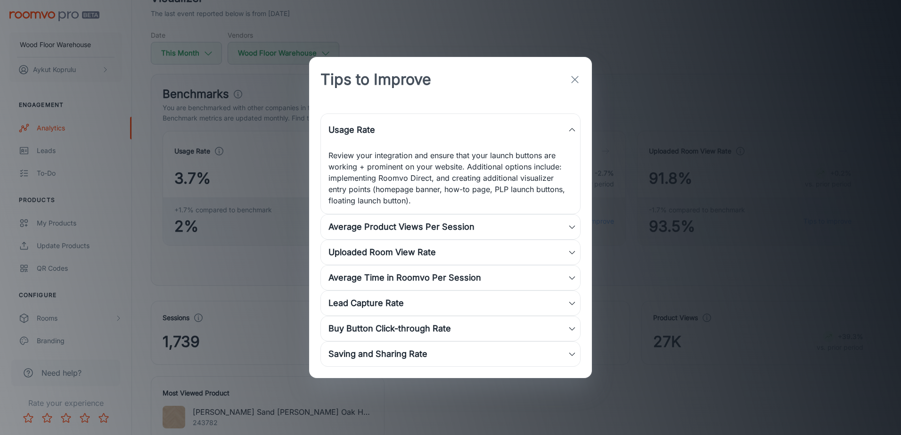
click at [439, 225] on div "Average Product Views Per Session" at bounding box center [447, 226] width 239 height 13
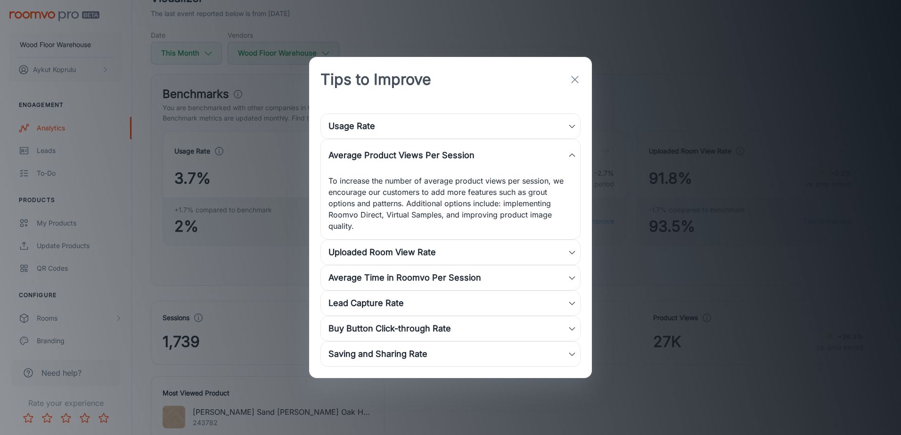
click at [420, 252] on div "Uploaded Room View Rate" at bounding box center [447, 252] width 239 height 13
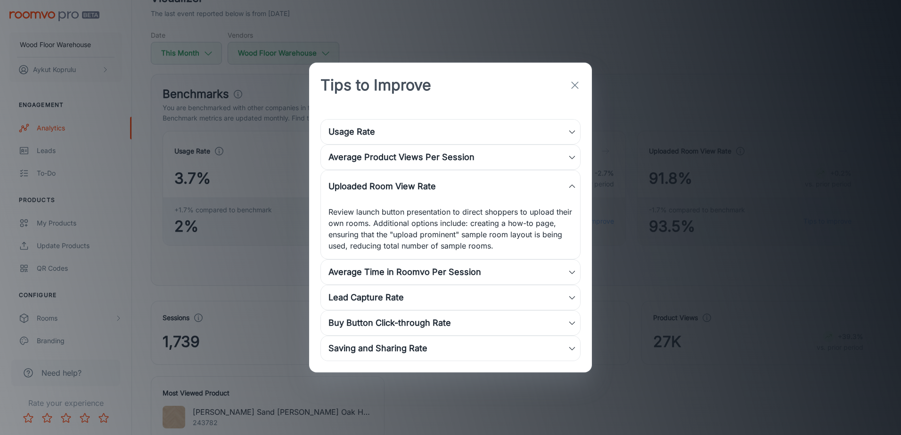
click at [416, 271] on div "Average Time in Roomvo Per Session" at bounding box center [447, 272] width 239 height 13
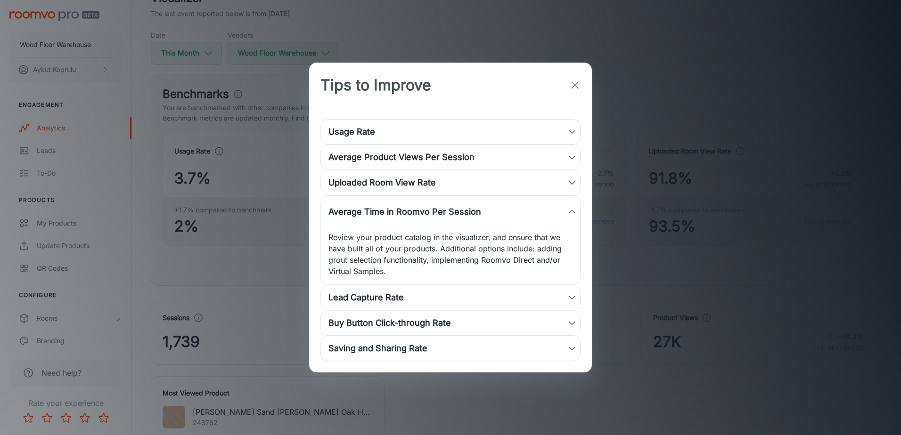
click at [400, 299] on div "Lead Capture Rate" at bounding box center [447, 297] width 239 height 13
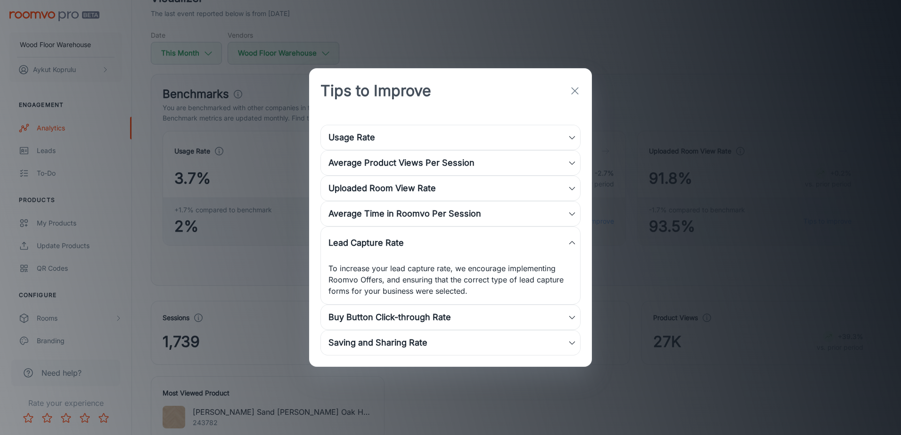
click at [472, 318] on div "Buy Button Click-through Rate" at bounding box center [447, 317] width 239 height 13
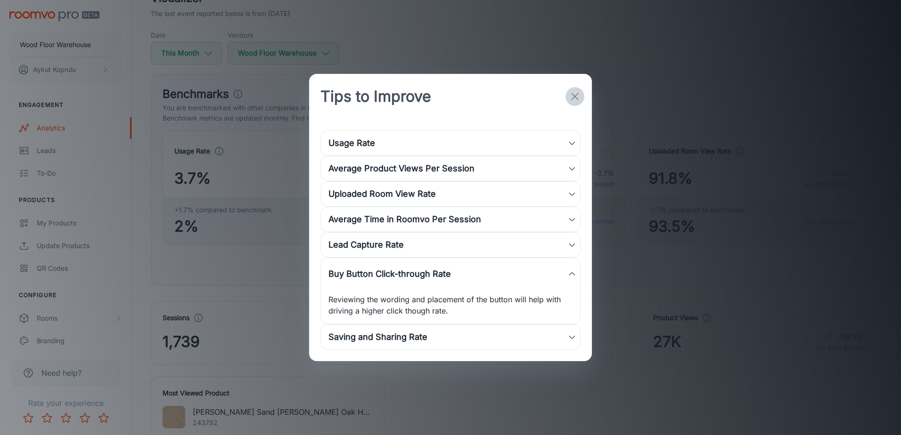
click at [570, 98] on icon "button" at bounding box center [574, 96] width 11 height 11
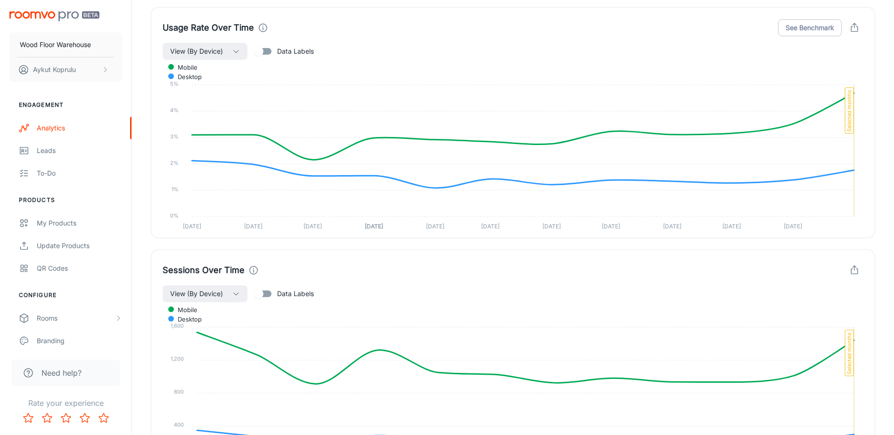
scroll to position [459, 0]
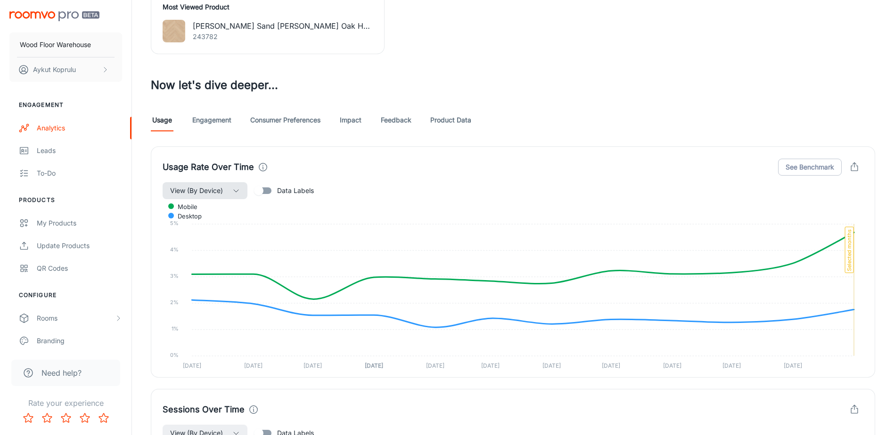
click at [244, 194] on button "View (By Device)" at bounding box center [205, 190] width 85 height 17
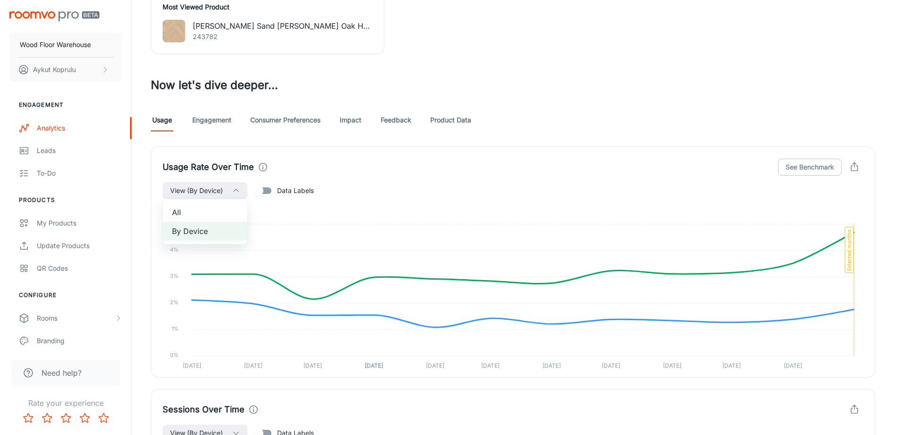
click at [244, 194] on div at bounding box center [450, 217] width 901 height 435
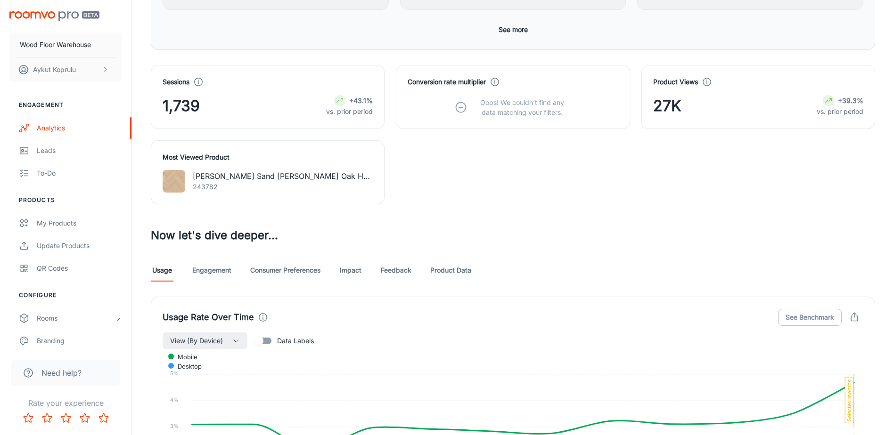
scroll to position [270, 0]
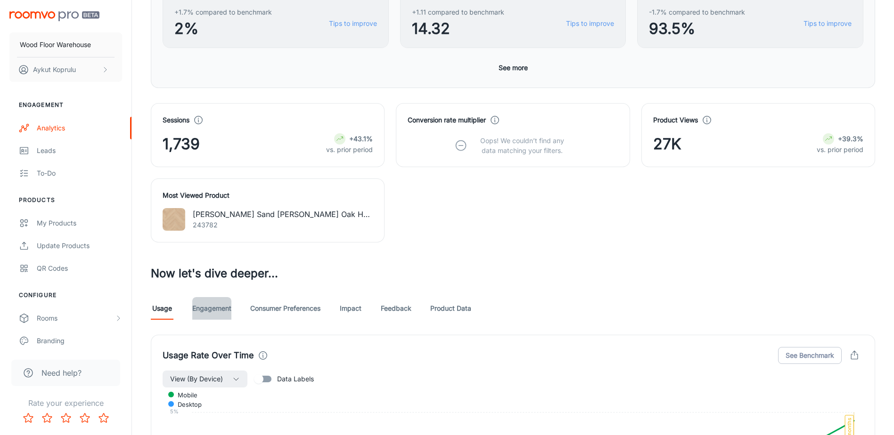
click at [222, 314] on link "Engagement" at bounding box center [211, 308] width 39 height 23
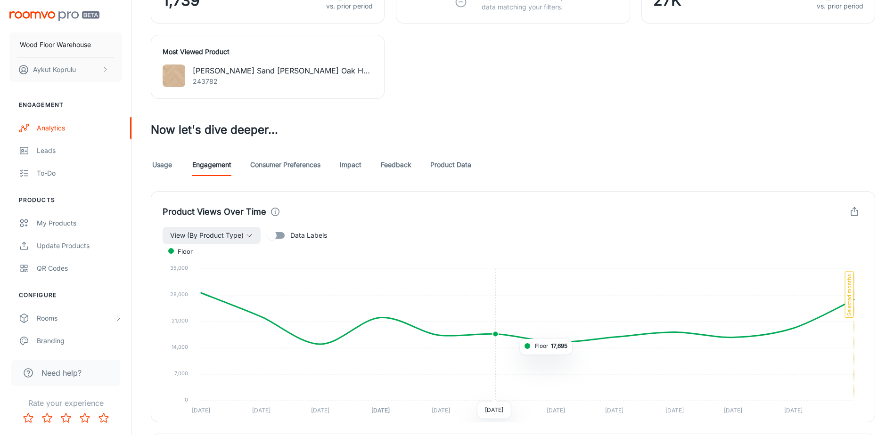
scroll to position [471, 0]
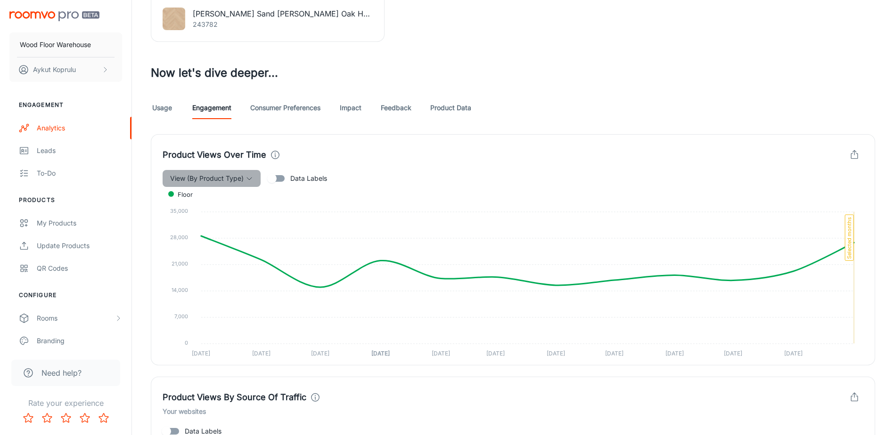
click at [232, 177] on span "View (By Product Type)" at bounding box center [206, 178] width 73 height 11
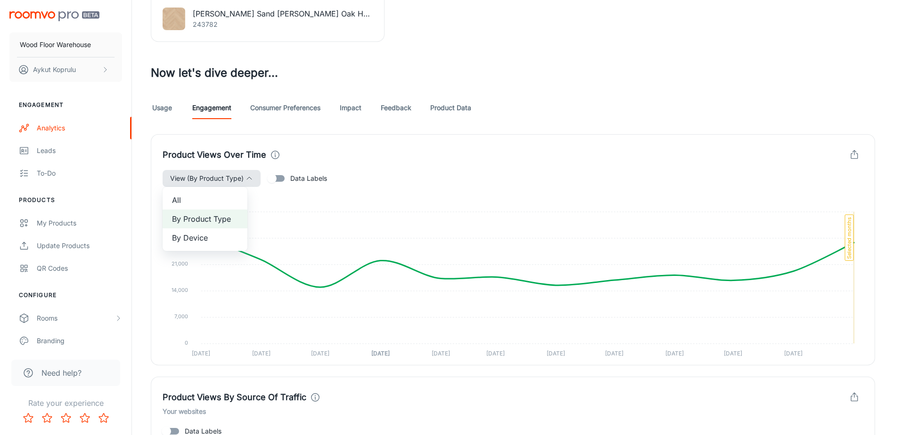
click at [232, 177] on div at bounding box center [450, 217] width 901 height 435
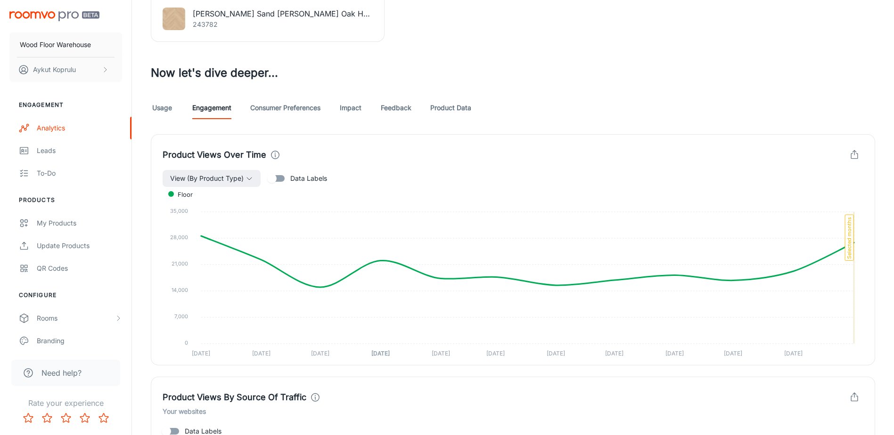
click at [285, 176] on input "Data Labels" at bounding box center [272, 179] width 54 height 18
checkbox input "true"
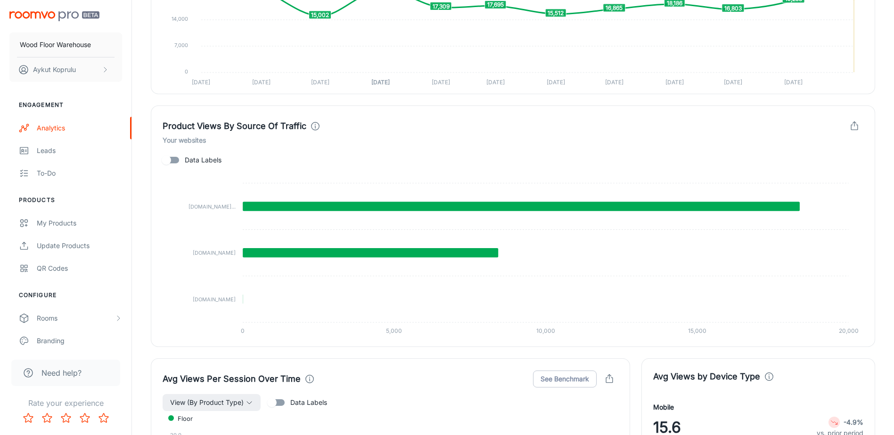
scroll to position [754, 0]
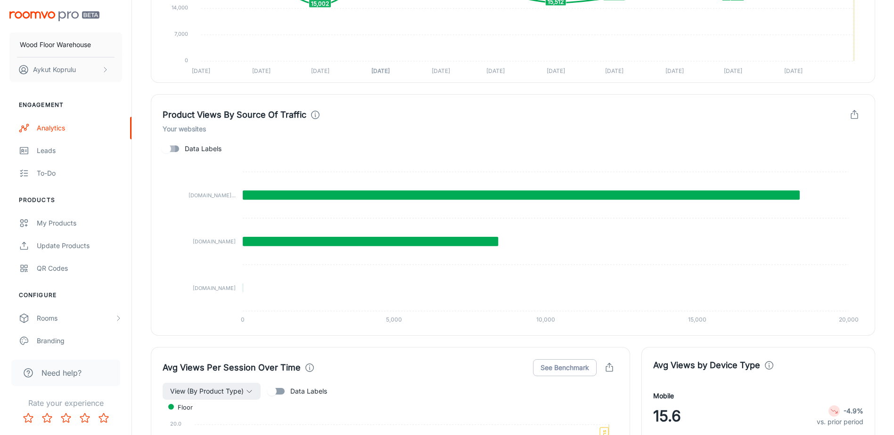
click at [173, 152] on input "Data Labels" at bounding box center [166, 149] width 54 height 18
checkbox input "true"
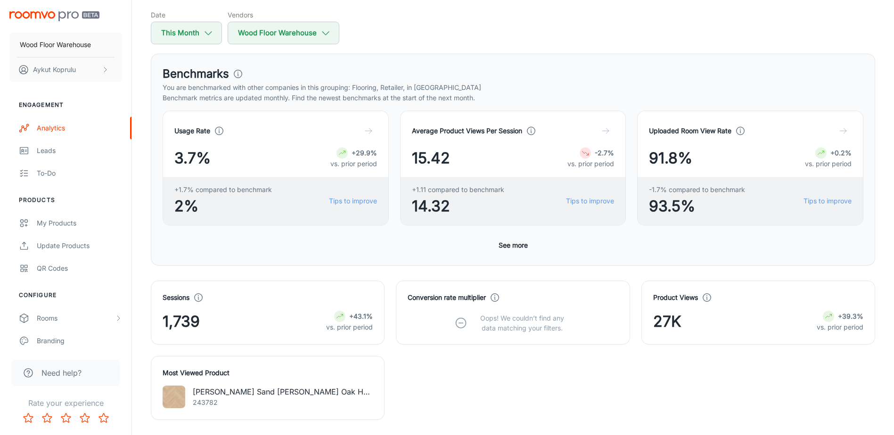
scroll to position [0, 0]
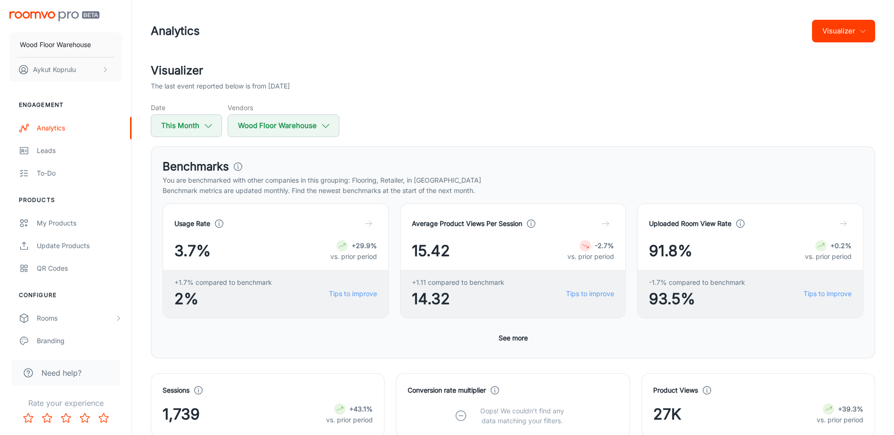
click at [863, 29] on icon "button" at bounding box center [863, 31] width 8 height 8
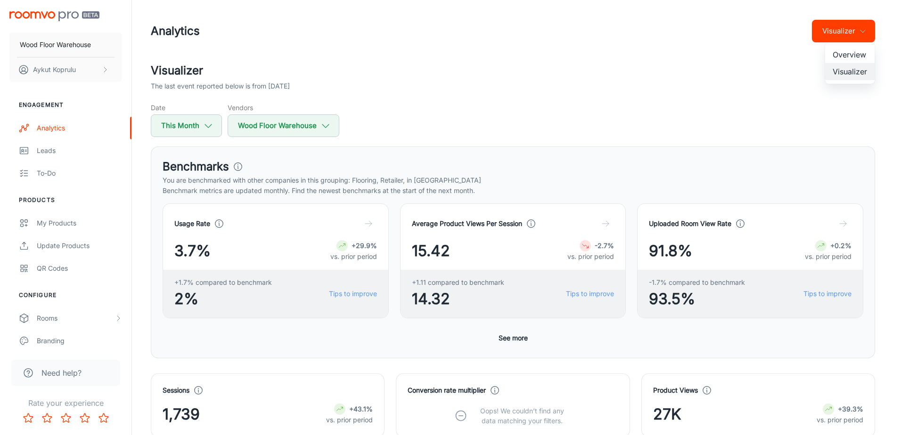
click at [863, 29] on div at bounding box center [450, 217] width 901 height 435
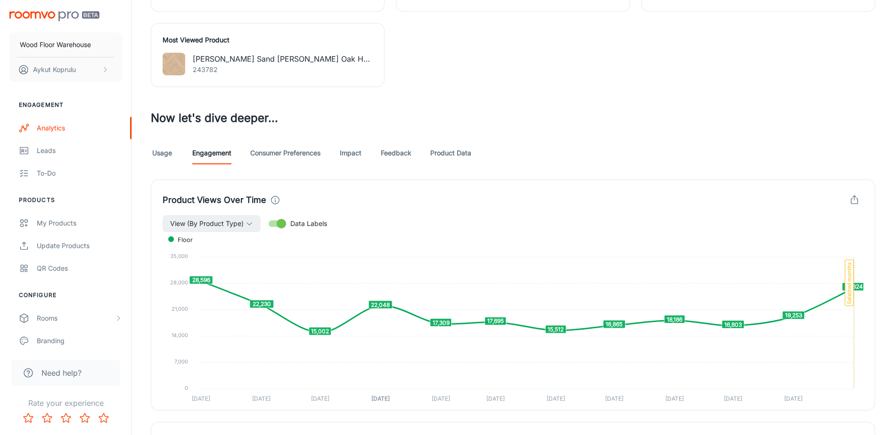
scroll to position [565, 0]
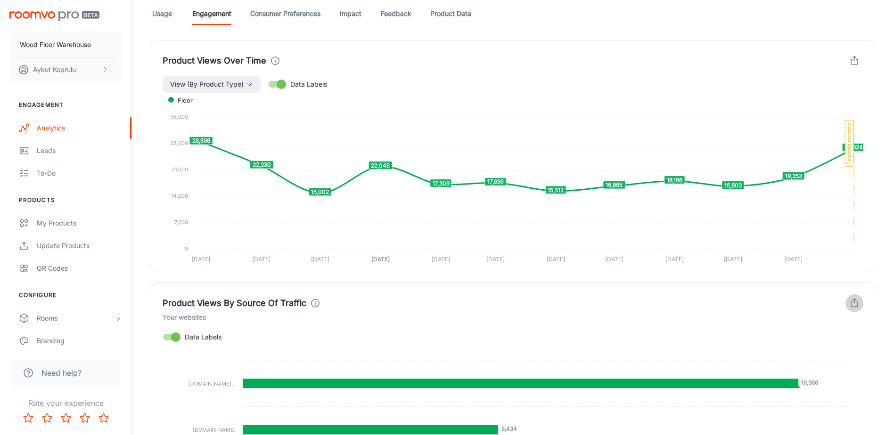
click at [856, 302] on icon "button" at bounding box center [854, 303] width 10 height 10
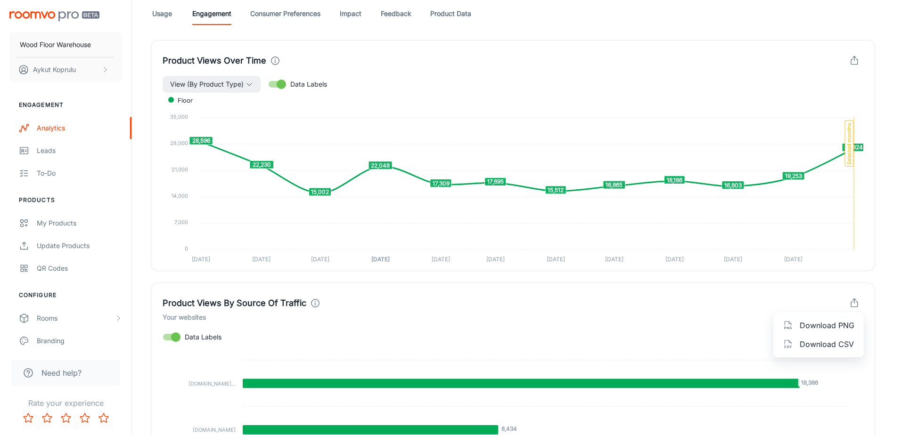
click at [880, 273] on div at bounding box center [450, 217] width 901 height 435
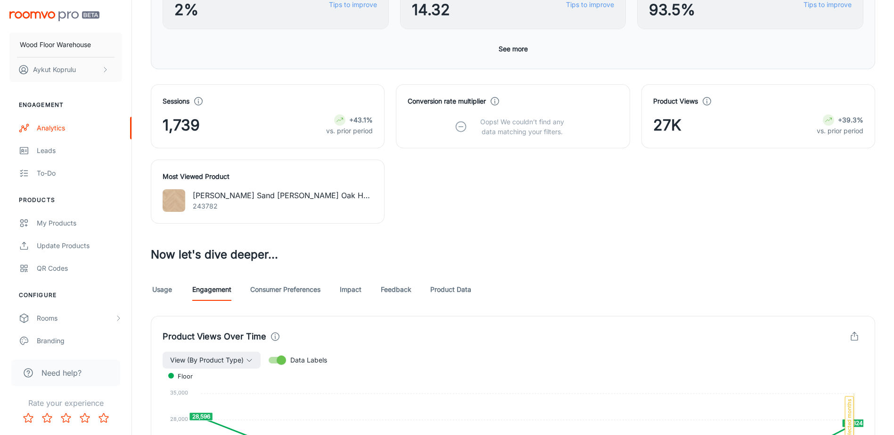
scroll to position [361, 0]
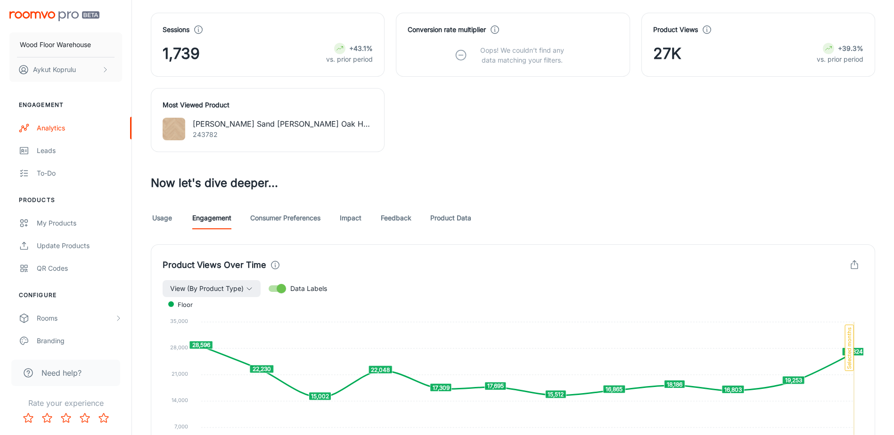
click at [296, 222] on link "Consumer Preferences" at bounding box center [285, 218] width 70 height 23
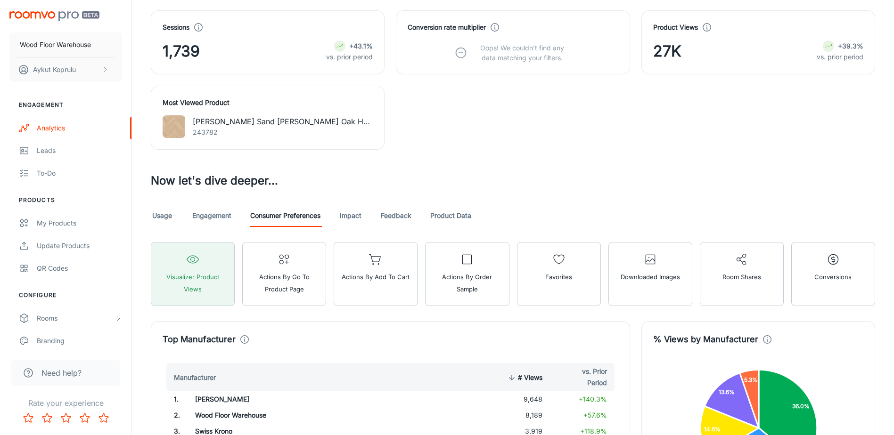
scroll to position [428, 0]
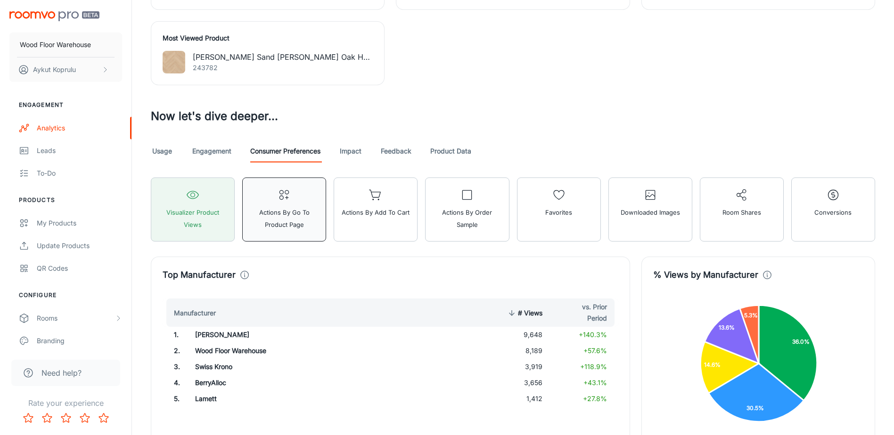
click at [306, 214] on span "Actions by Go To Product Page" at bounding box center [284, 218] width 72 height 24
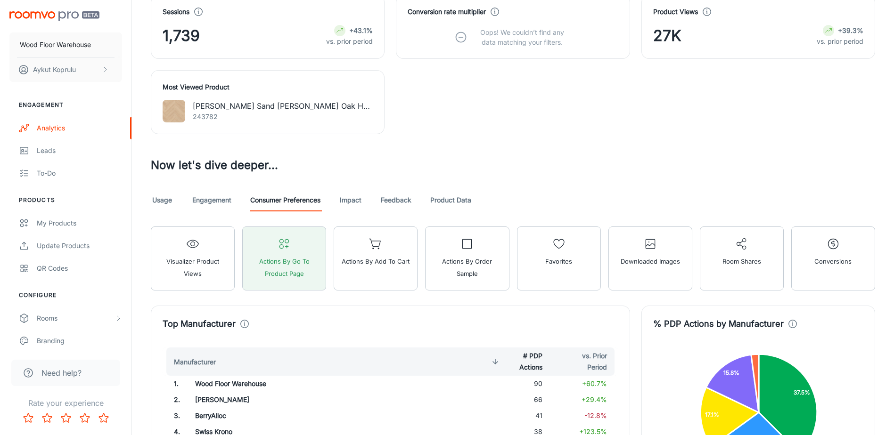
scroll to position [286, 0]
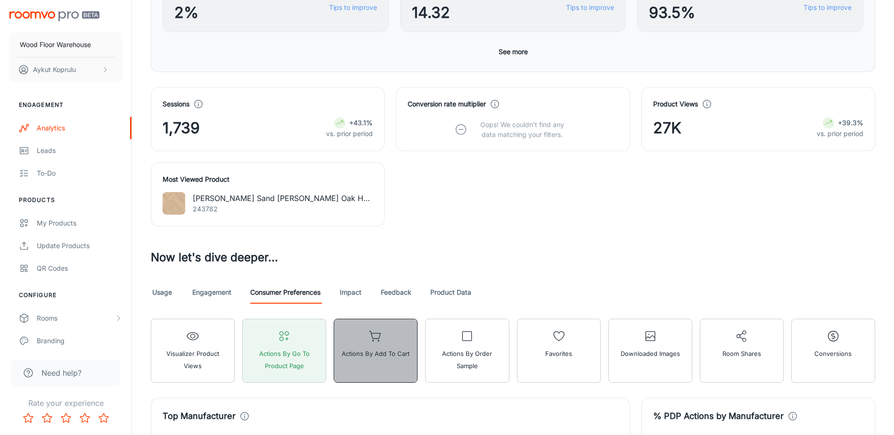
click at [386, 351] on span "Actions by Add to Cart" at bounding box center [376, 354] width 68 height 12
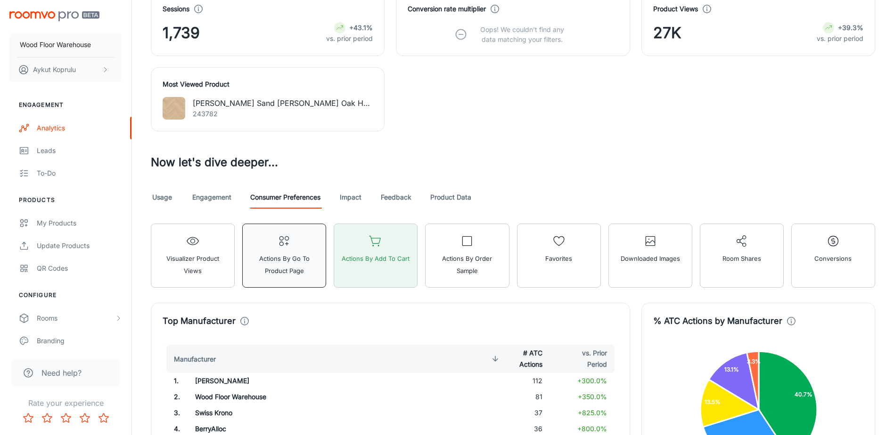
scroll to position [381, 0]
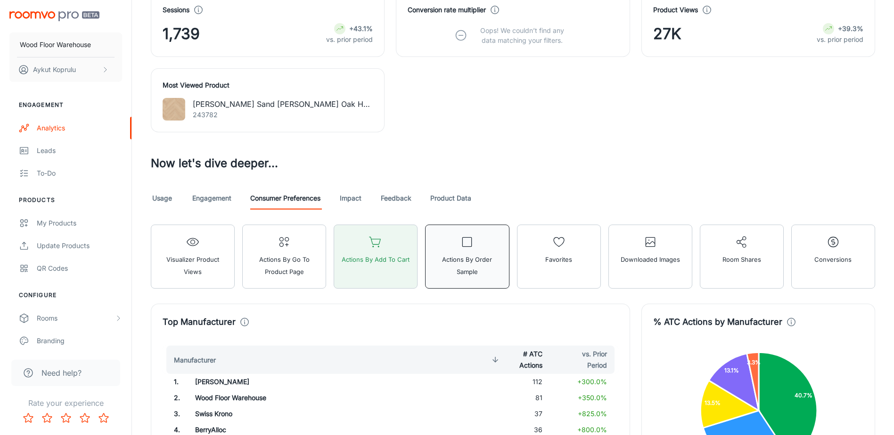
click at [463, 266] on span "Actions by Order Sample" at bounding box center [467, 265] width 72 height 24
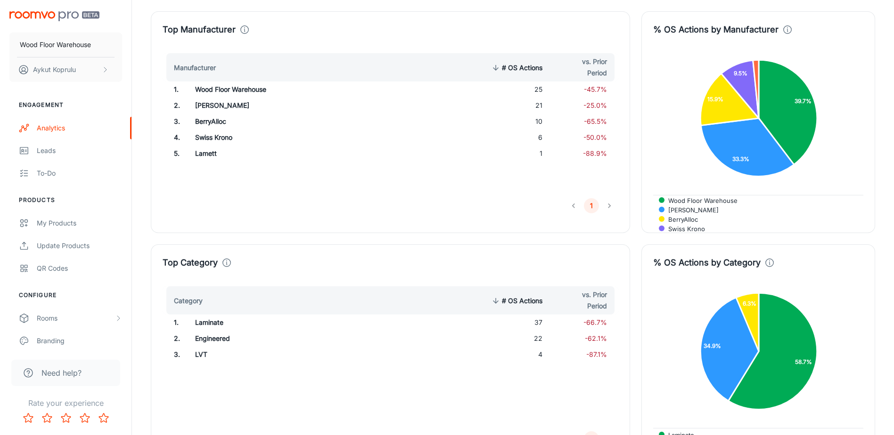
scroll to position [710, 0]
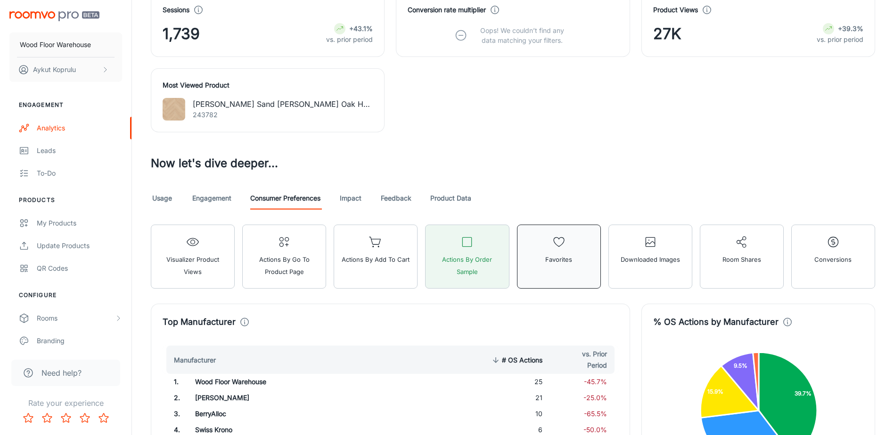
click at [547, 264] on span "Favorites" at bounding box center [558, 259] width 27 height 12
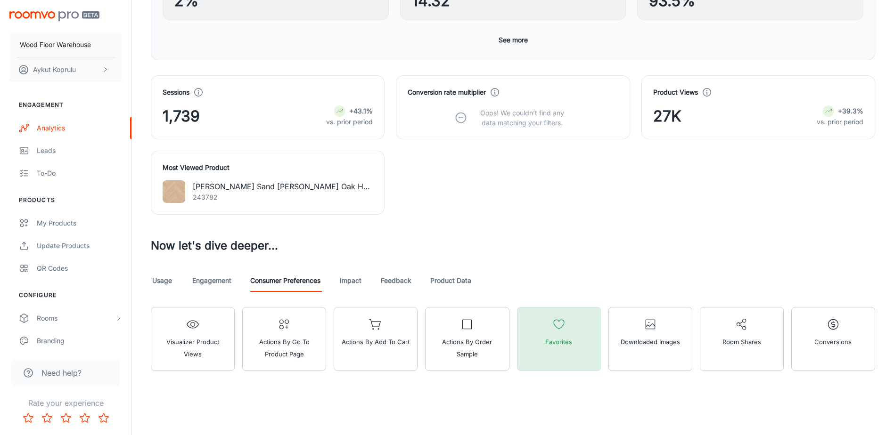
scroll to position [298, 0]
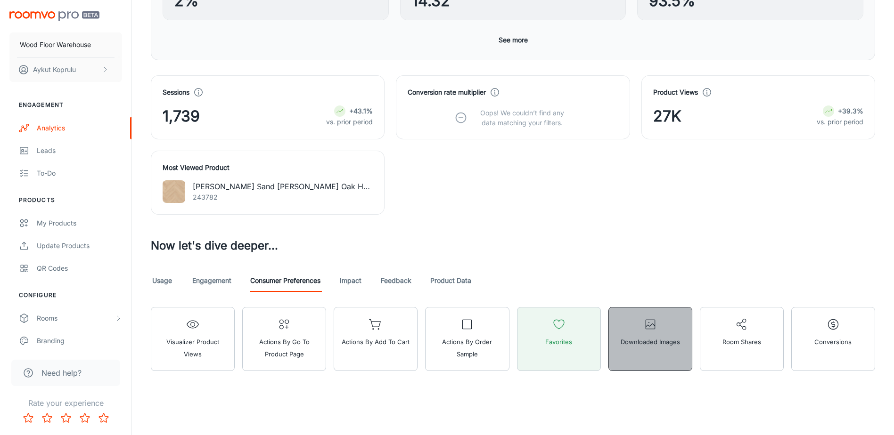
click at [651, 328] on icon "button" at bounding box center [650, 324] width 13 height 13
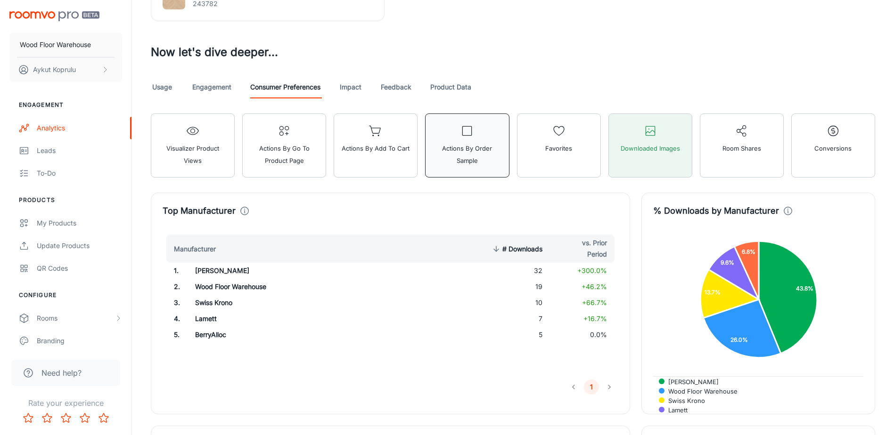
scroll to position [381, 0]
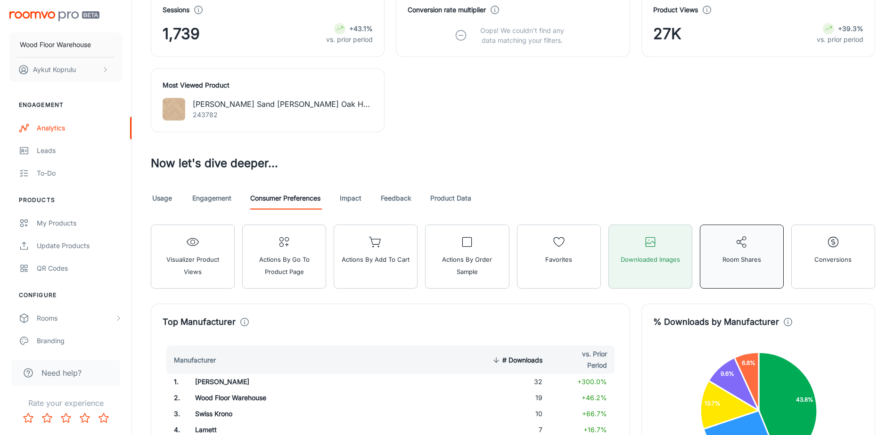
click at [719, 265] on button "Room Shares" at bounding box center [742, 257] width 84 height 64
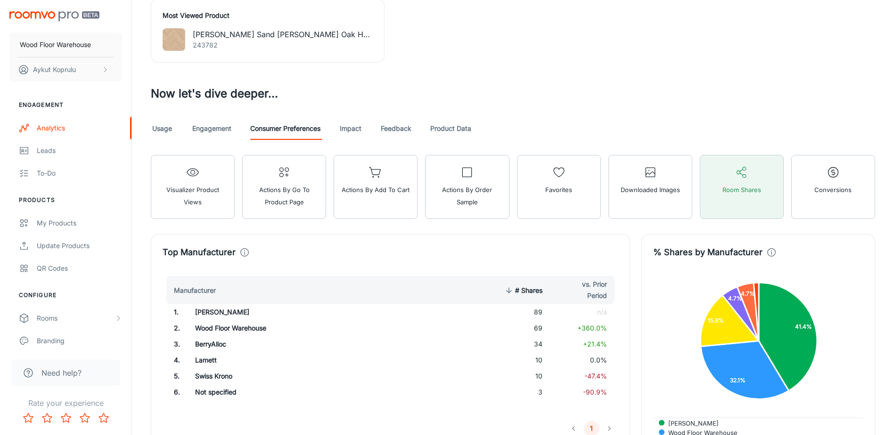
scroll to position [286, 0]
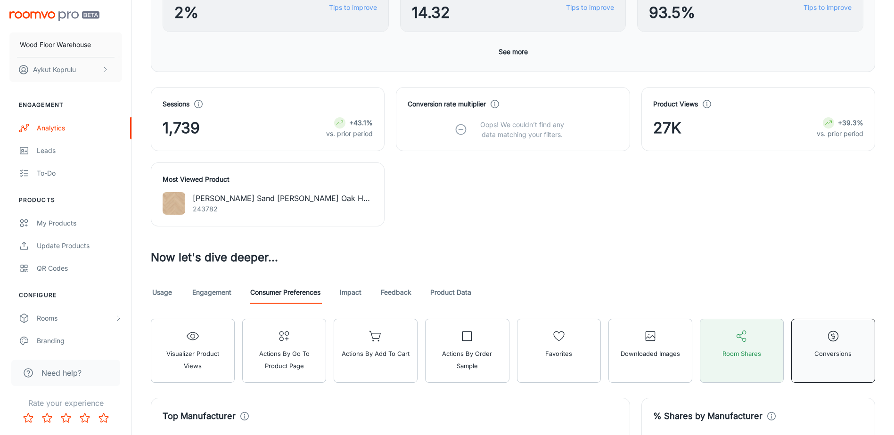
click at [847, 369] on button "Conversions" at bounding box center [833, 351] width 84 height 64
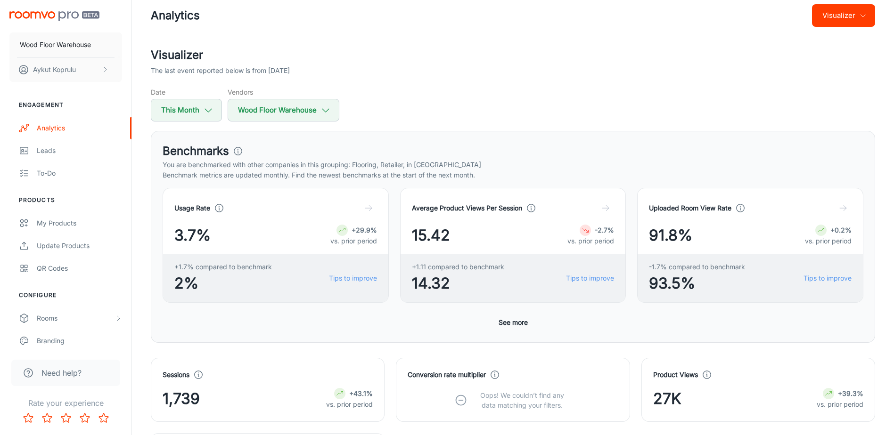
scroll to position [0, 0]
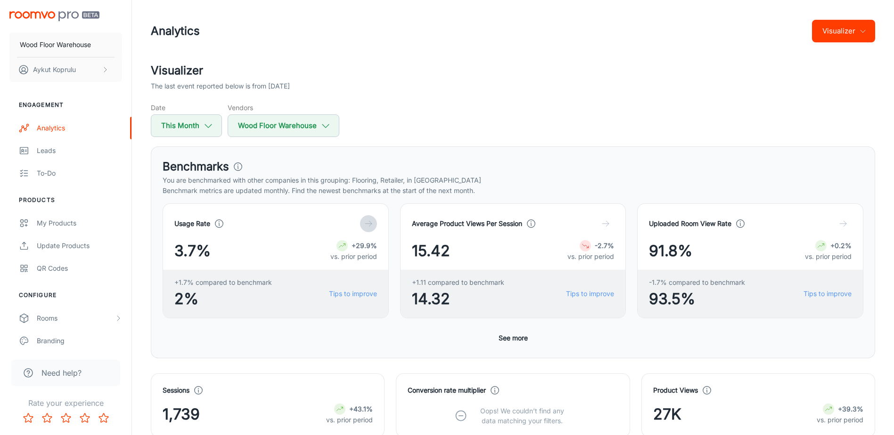
click at [368, 223] on icon "button" at bounding box center [368, 223] width 9 height 9
click at [55, 222] on div "My Products" at bounding box center [79, 223] width 85 height 10
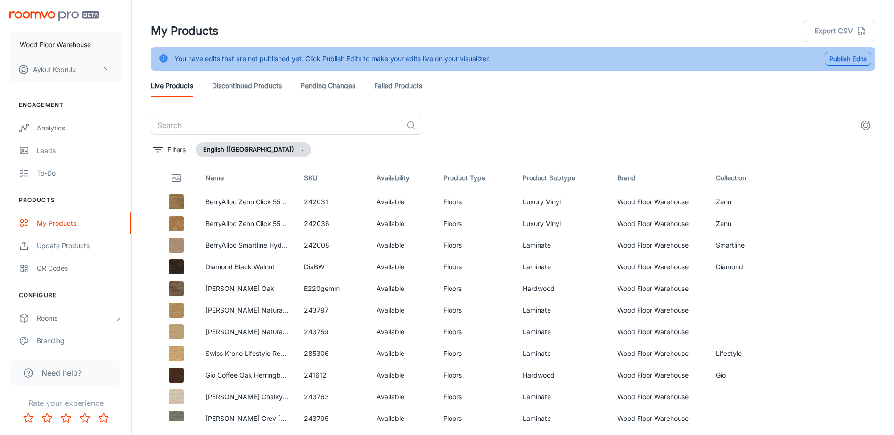
click at [235, 85] on link "Discontinued Products" at bounding box center [247, 85] width 70 height 23
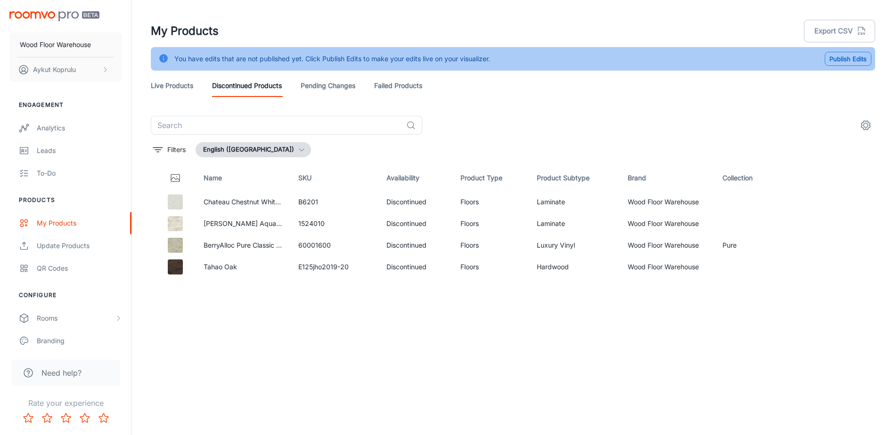
click at [851, 59] on button "Publish Edits" at bounding box center [847, 59] width 47 height 14
click at [873, 58] on rect "button" at bounding box center [872, 55] width 11 height 11
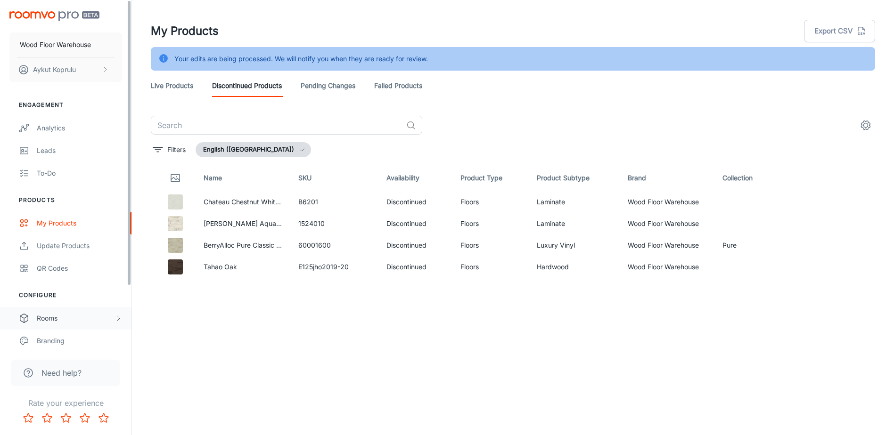
click at [71, 316] on div "Rooms" at bounding box center [76, 318] width 78 height 10
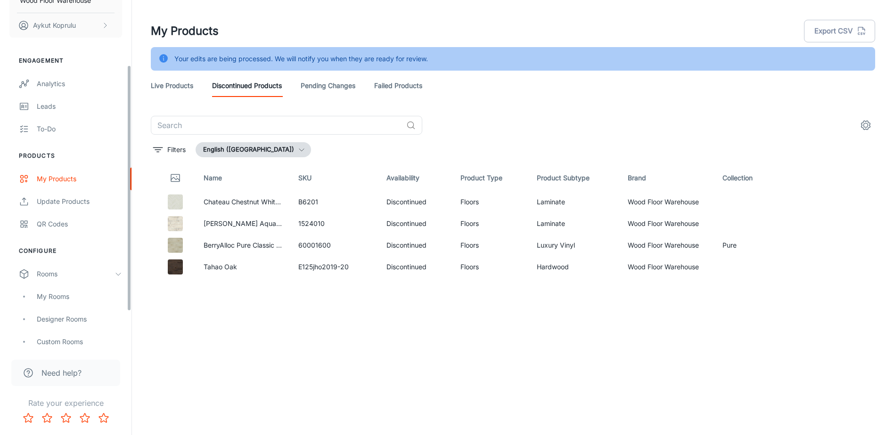
scroll to position [94, 0]
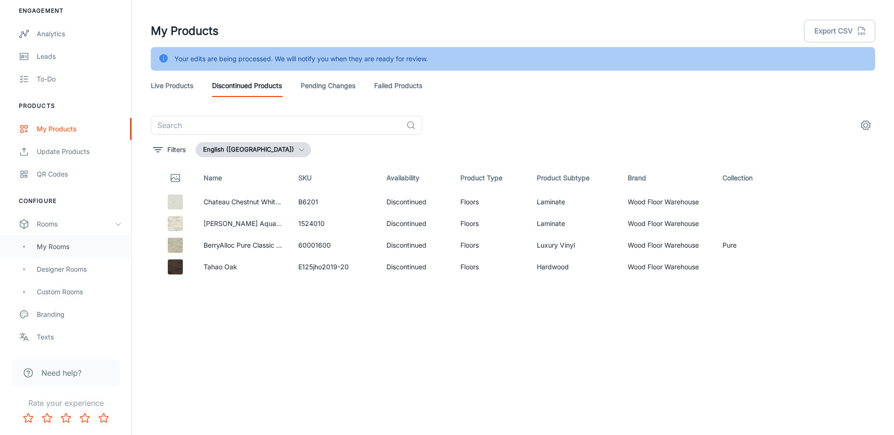
click at [57, 249] on div "My Rooms" at bounding box center [79, 247] width 85 height 10
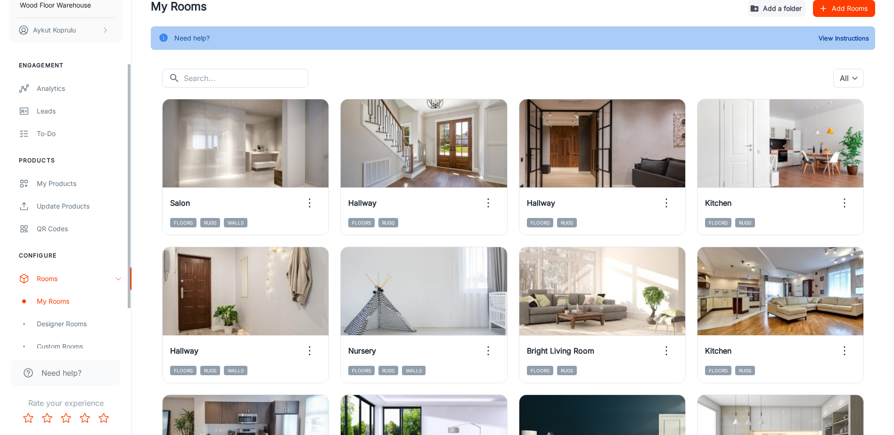
scroll to position [144, 0]
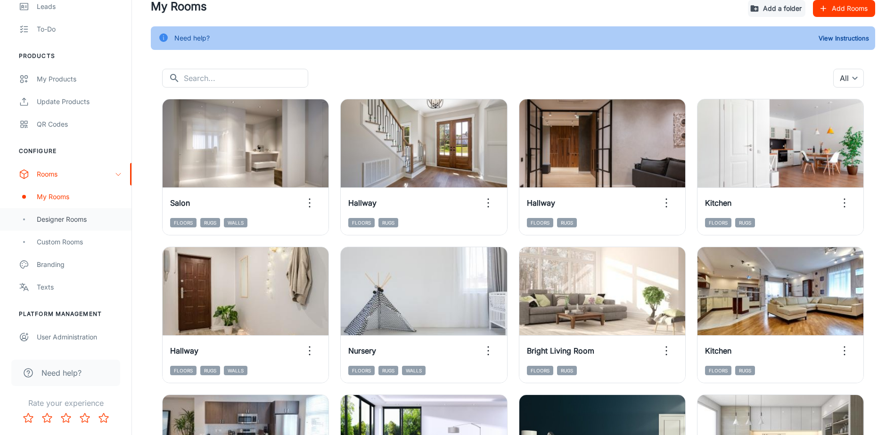
click at [61, 220] on div "Designer Rooms" at bounding box center [79, 219] width 85 height 10
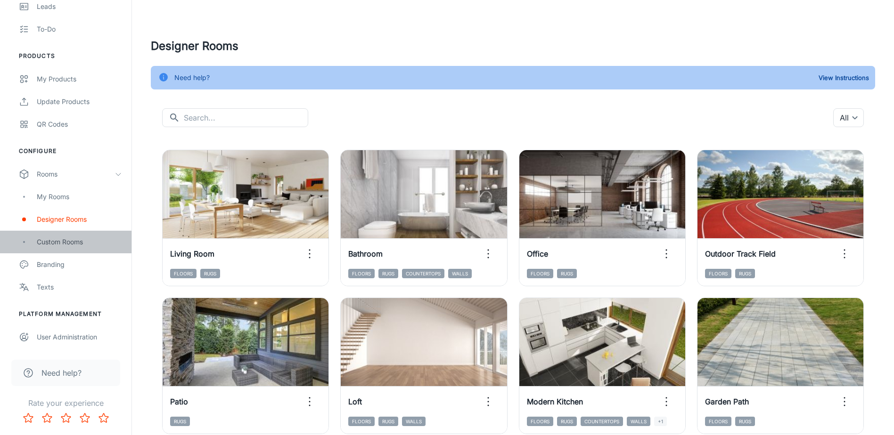
click at [65, 246] on div "Custom Rooms" at bounding box center [79, 242] width 85 height 10
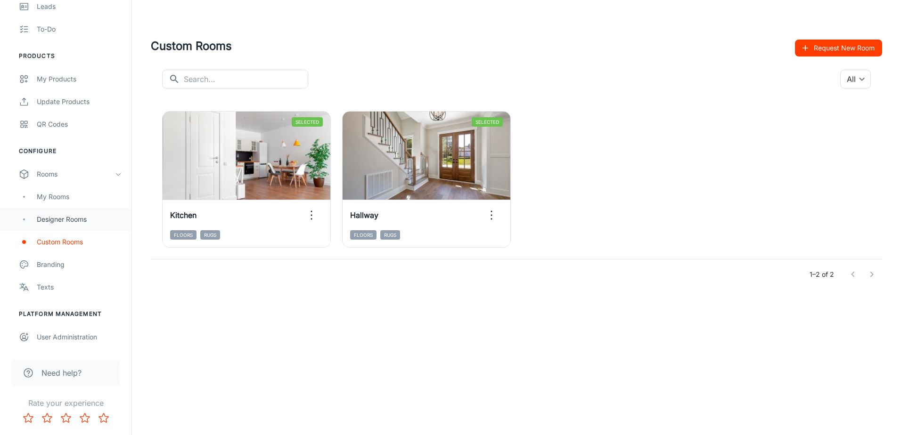
click at [66, 222] on div "Designer Rooms" at bounding box center [79, 219] width 85 height 10
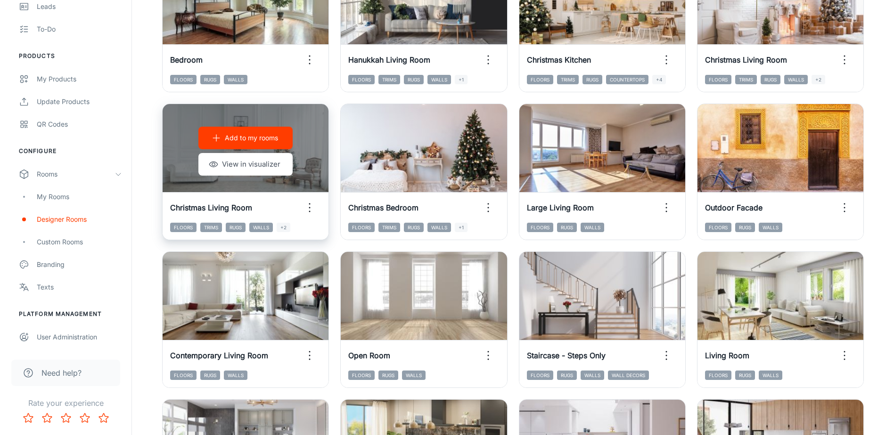
scroll to position [636, 0]
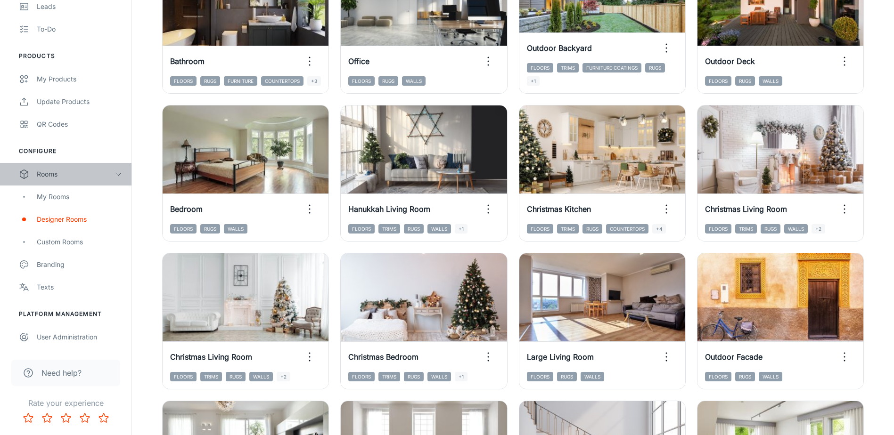
click at [57, 177] on div "Rooms" at bounding box center [76, 174] width 78 height 10
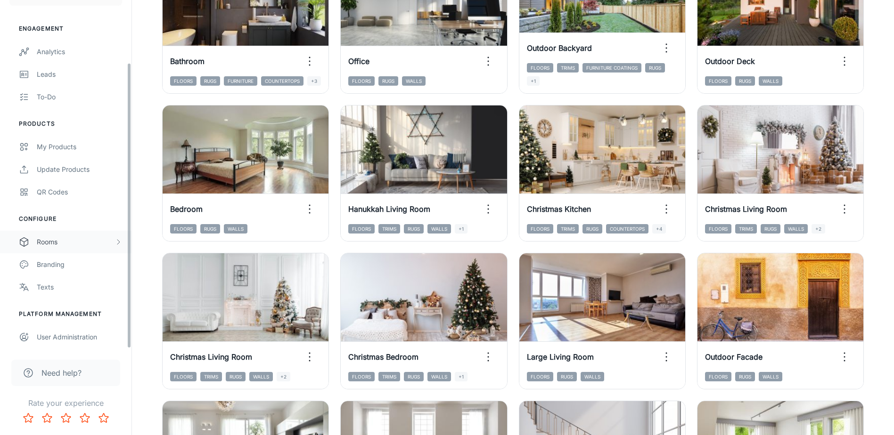
click at [48, 245] on div "Rooms" at bounding box center [76, 242] width 78 height 10
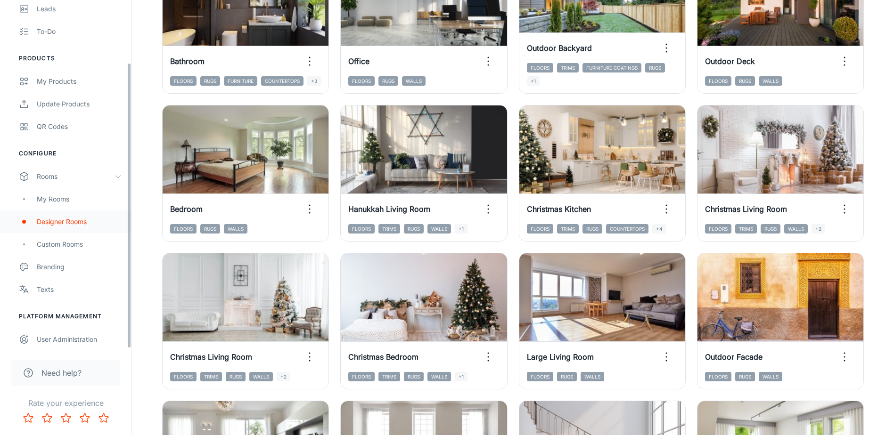
scroll to position [144, 0]
click at [53, 195] on div "My Rooms" at bounding box center [79, 197] width 85 height 10
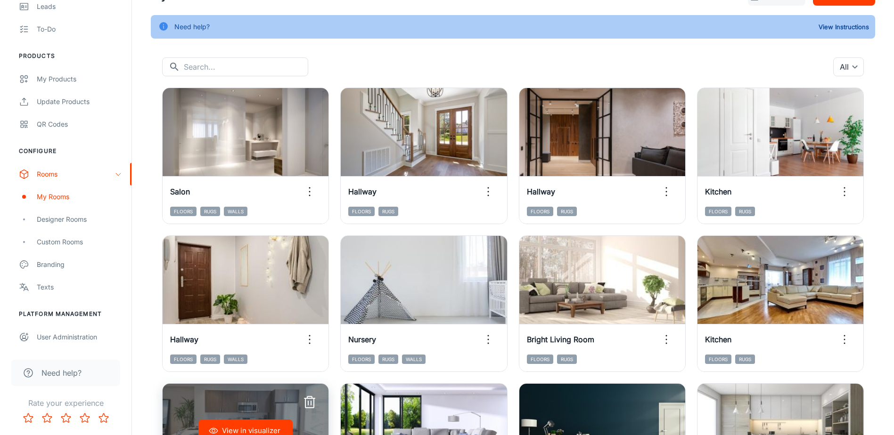
scroll to position [40, 0]
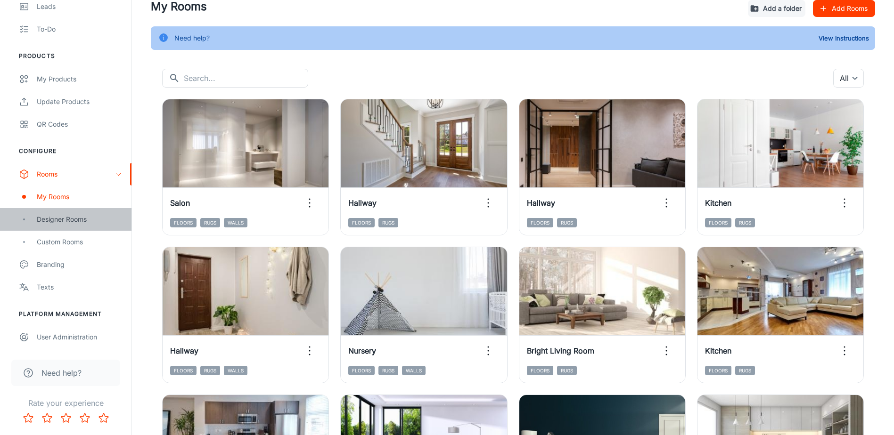
click at [57, 224] on div "Designer Rooms" at bounding box center [65, 219] width 131 height 23
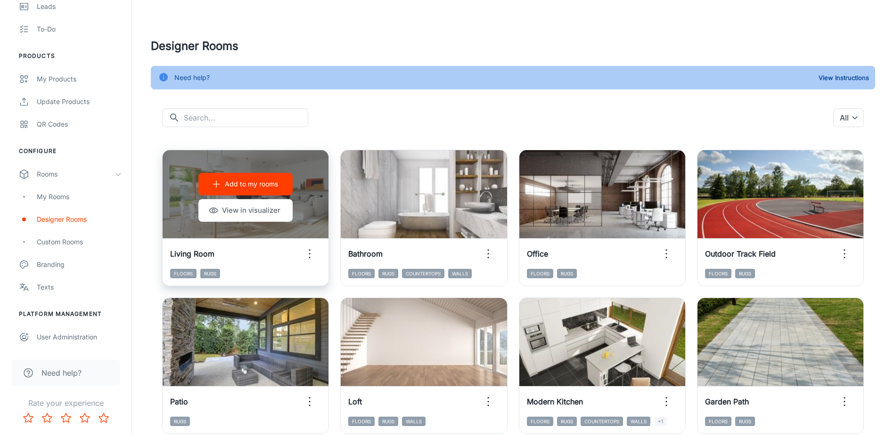
click at [261, 186] on p "Add to my rooms" at bounding box center [251, 184] width 53 height 10
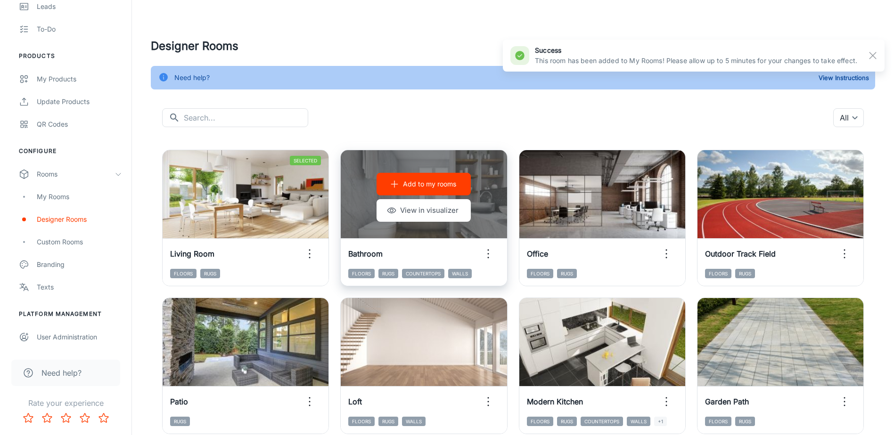
click at [440, 181] on p "Add to my rooms" at bounding box center [429, 184] width 53 height 10
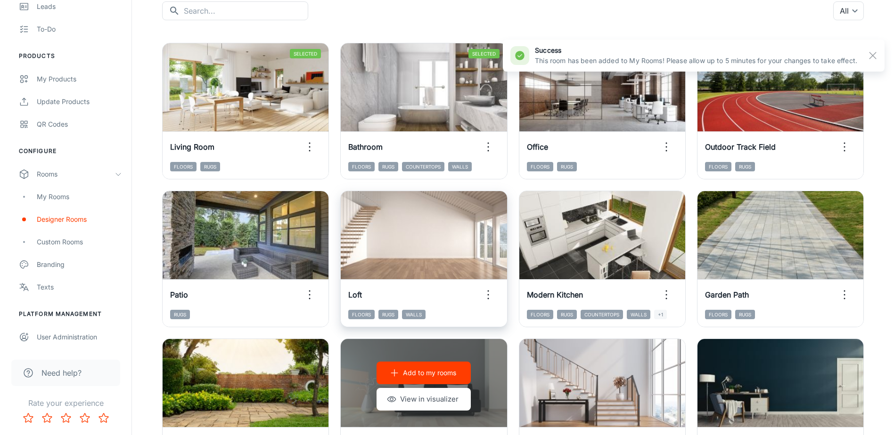
scroll to position [141, 0]
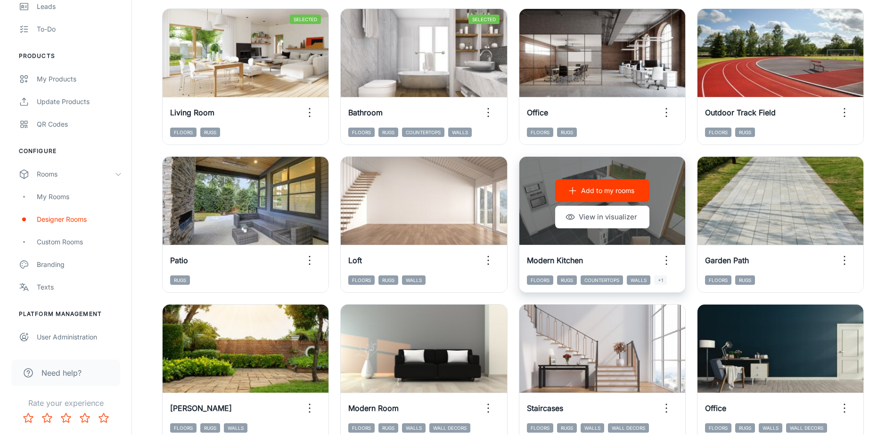
click at [586, 191] on p "Add to my rooms" at bounding box center [607, 191] width 53 height 10
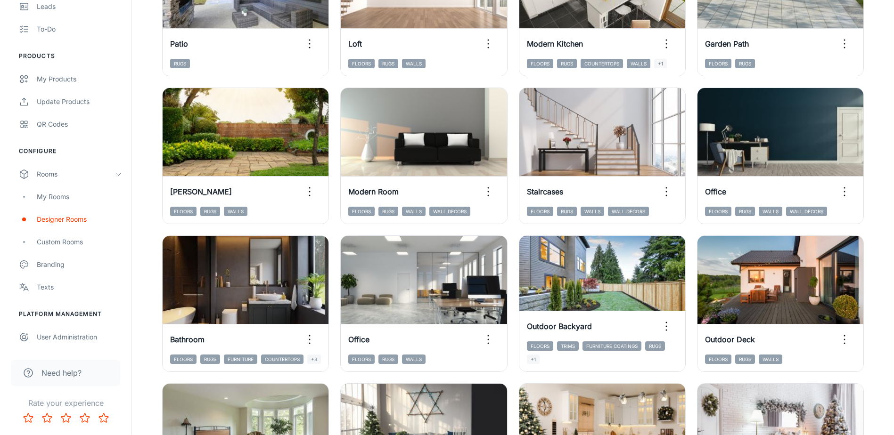
scroll to position [377, 0]
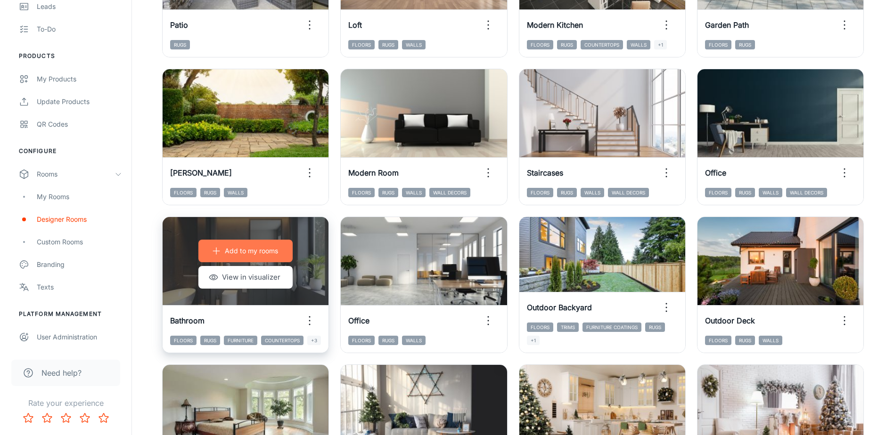
click at [272, 252] on p "Add to my rooms" at bounding box center [251, 251] width 53 height 10
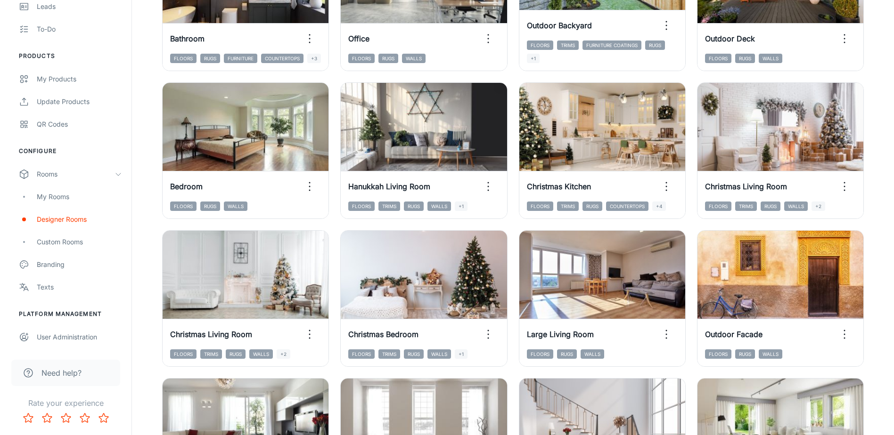
scroll to position [660, 0]
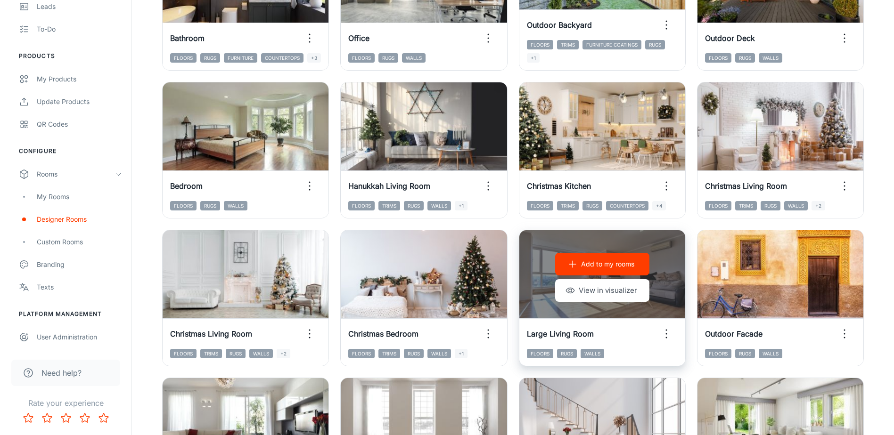
click at [611, 261] on p "Add to my rooms" at bounding box center [607, 264] width 53 height 10
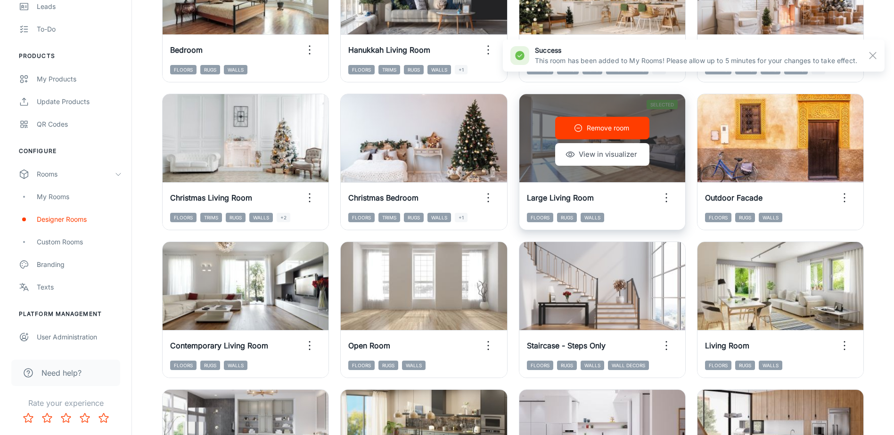
scroll to position [801, 0]
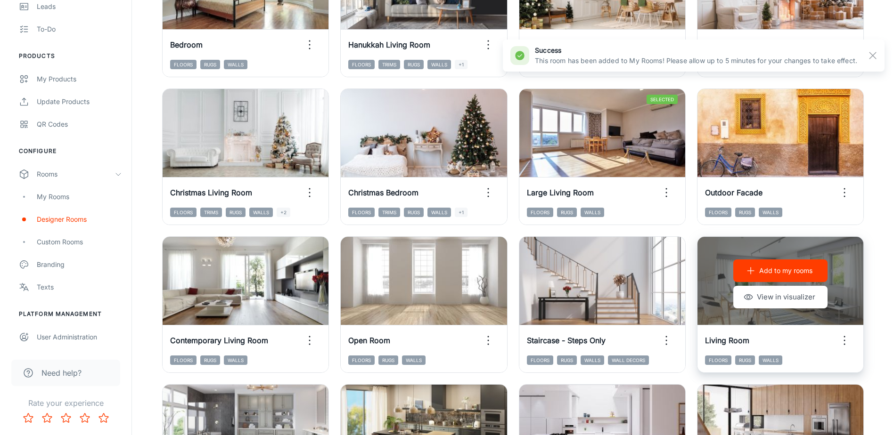
click at [791, 273] on p "Add to my rooms" at bounding box center [785, 271] width 53 height 10
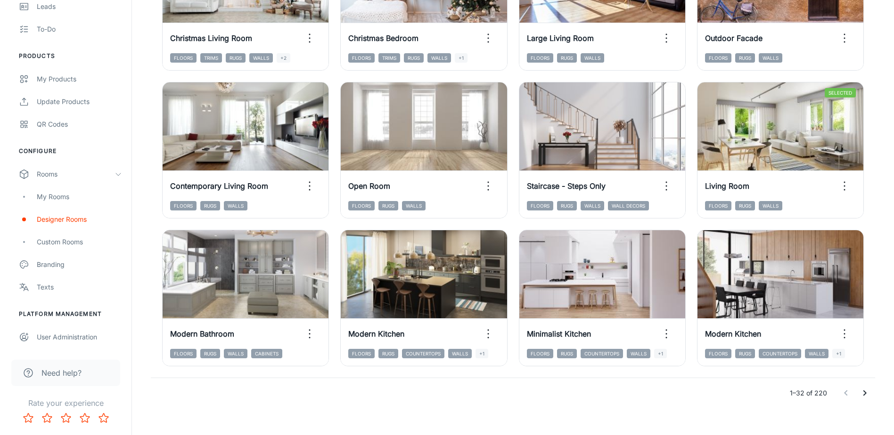
scroll to position [966, 0]
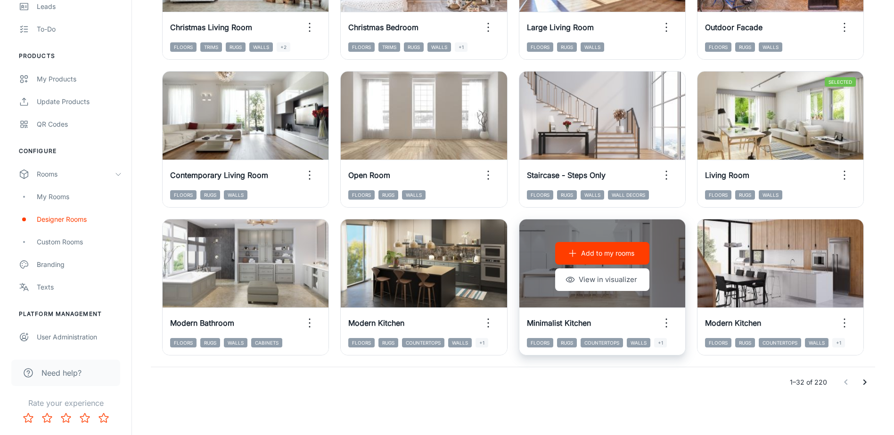
click at [603, 251] on p "Add to my rooms" at bounding box center [607, 253] width 53 height 10
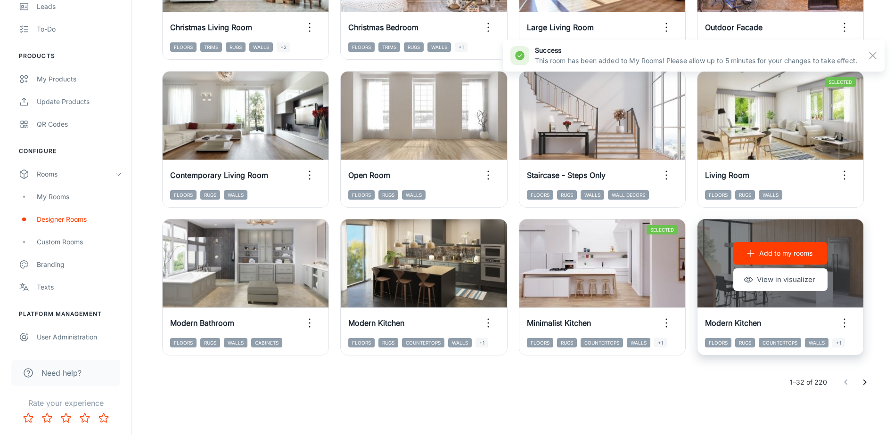
click at [774, 248] on p "Add to my rooms" at bounding box center [785, 253] width 53 height 10
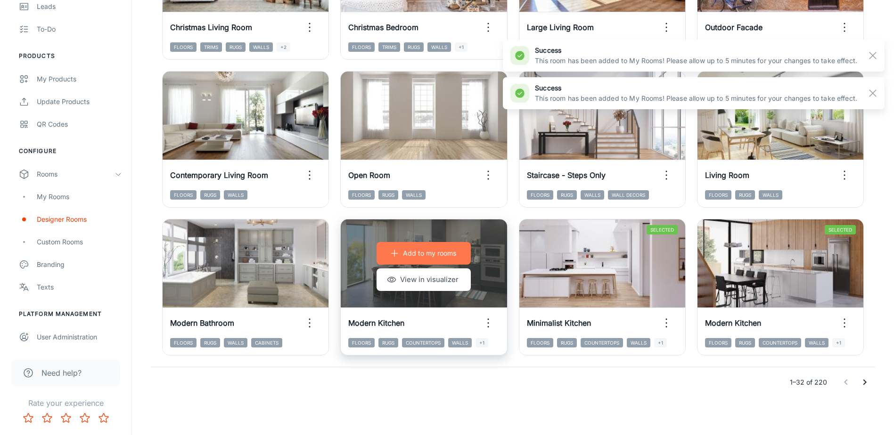
click at [428, 255] on p "Add to my rooms" at bounding box center [429, 253] width 53 height 10
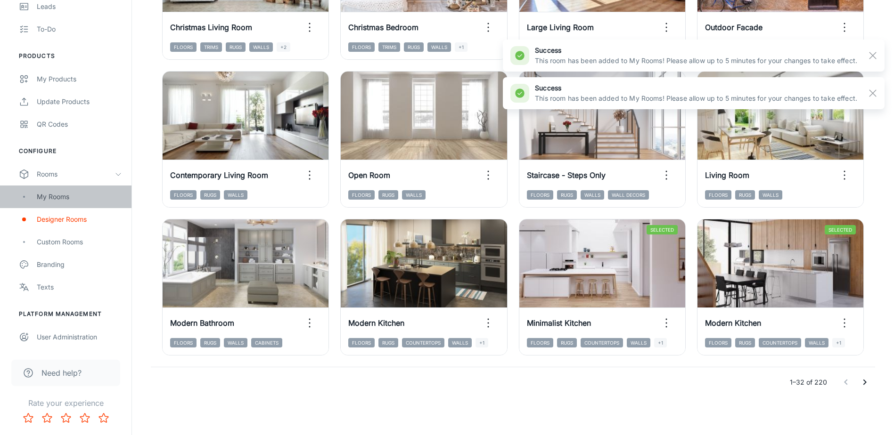
click at [54, 197] on div "My Rooms" at bounding box center [79, 197] width 85 height 10
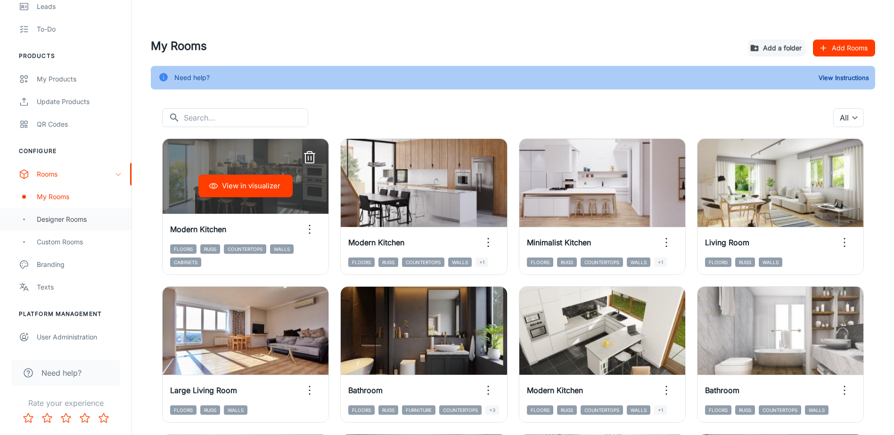
click at [66, 217] on div "Designer Rooms" at bounding box center [79, 219] width 85 height 10
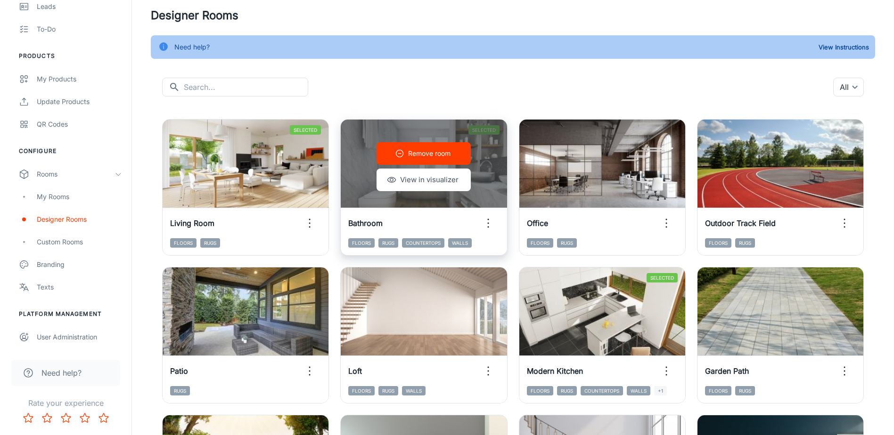
scroll to position [47, 0]
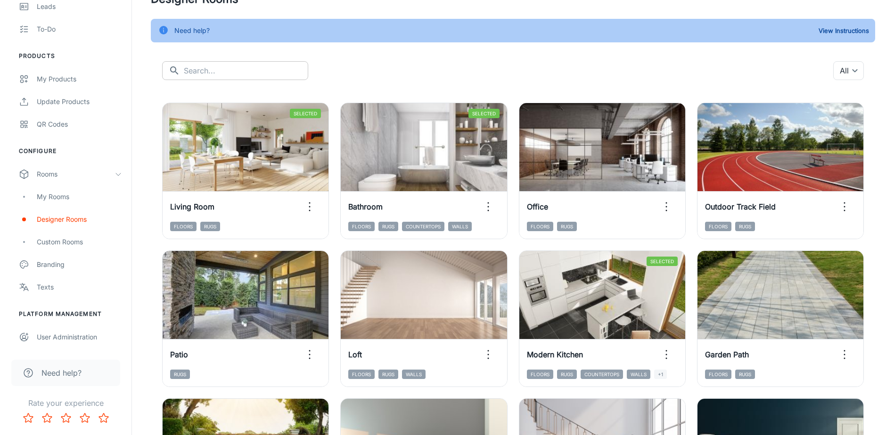
click at [232, 69] on input "text" at bounding box center [246, 70] width 124 height 19
type input "nur"
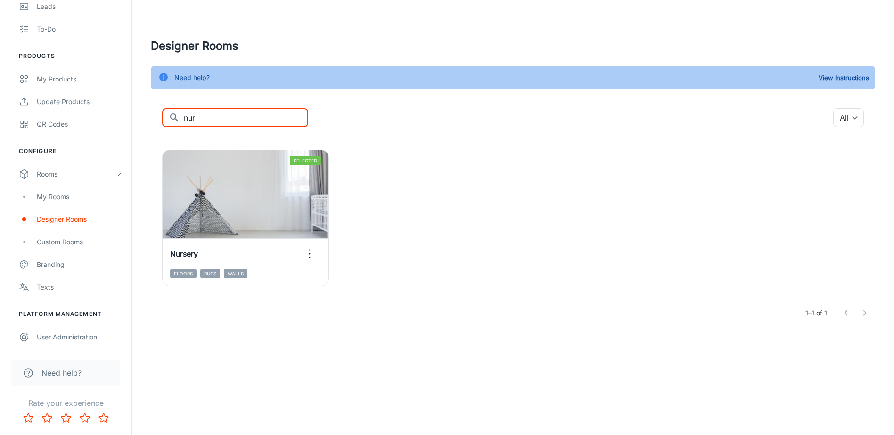
scroll to position [0, 0]
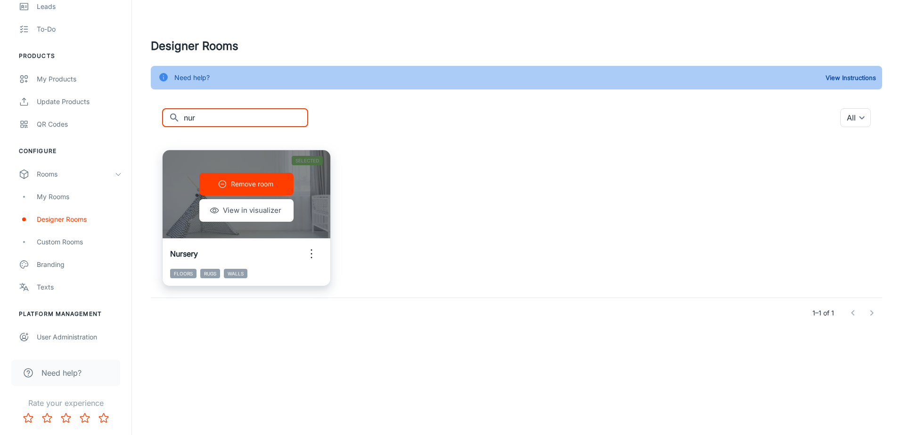
click at [251, 181] on p "Remove room" at bounding box center [252, 184] width 42 height 10
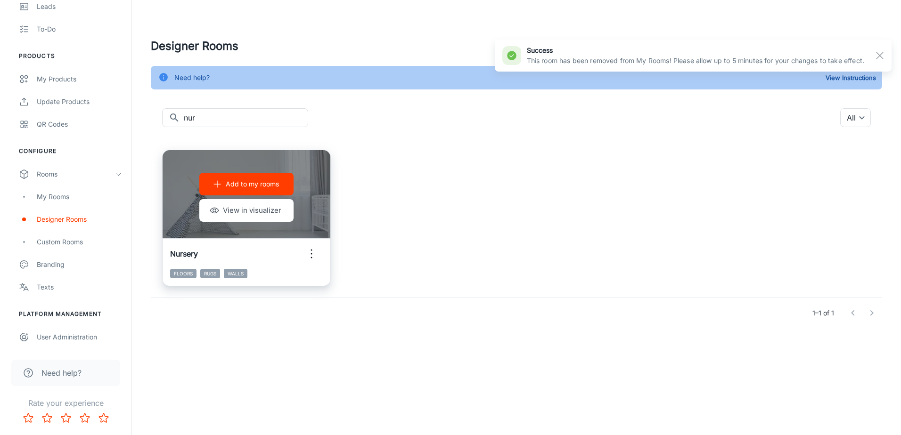
click at [244, 188] on p "Add to my rooms" at bounding box center [252, 184] width 53 height 10
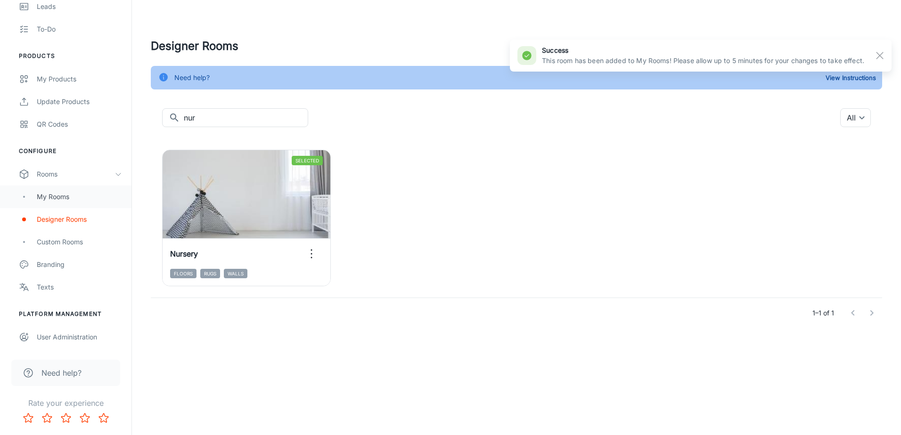
click at [52, 200] on div "My Rooms" at bounding box center [79, 197] width 85 height 10
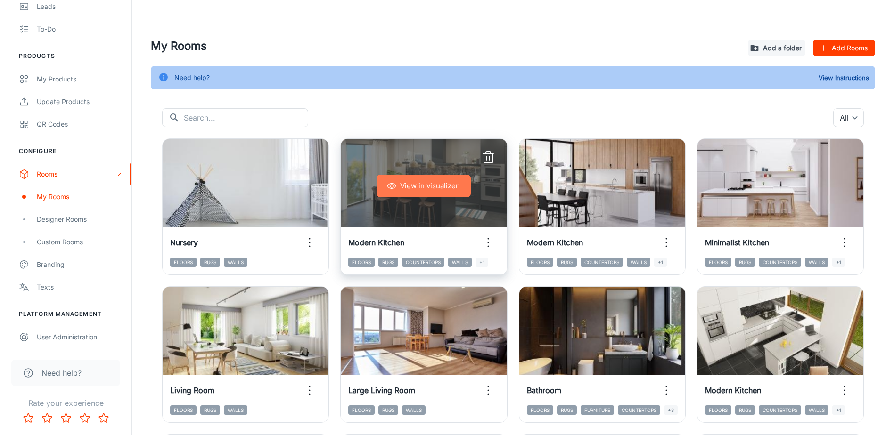
click at [410, 189] on button "View in visualizer" at bounding box center [423, 186] width 94 height 23
